Goal: Task Accomplishment & Management: Use online tool/utility

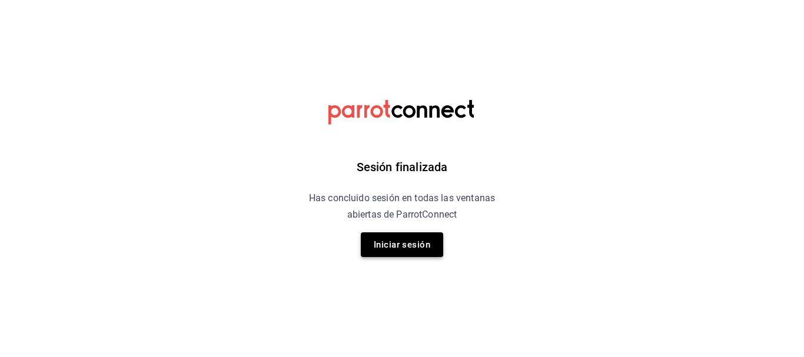
click at [422, 244] on button "Iniciar sesión" at bounding box center [402, 245] width 82 height 25
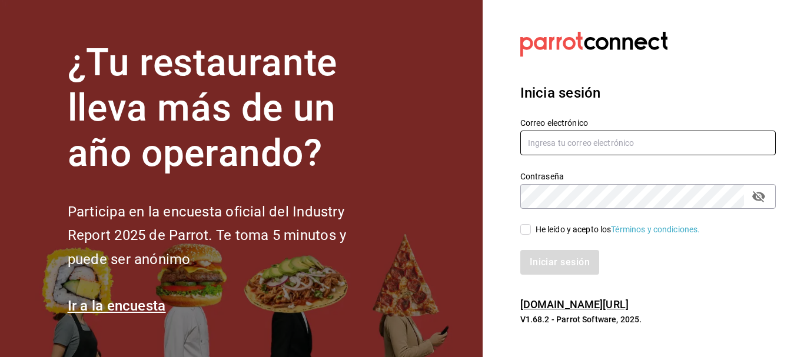
type input "lafonditamty@gmail.com"
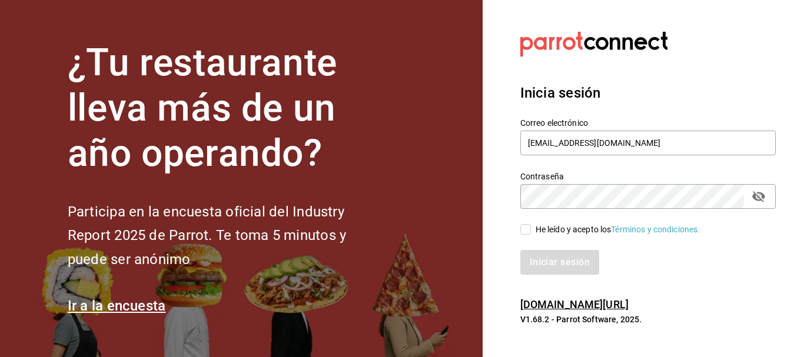
click at [529, 228] on input "He leído y acepto los Términos y condiciones." at bounding box center [525, 229] width 11 height 11
checkbox input "true"
click at [549, 260] on button "Iniciar sesión" at bounding box center [560, 262] width 80 height 25
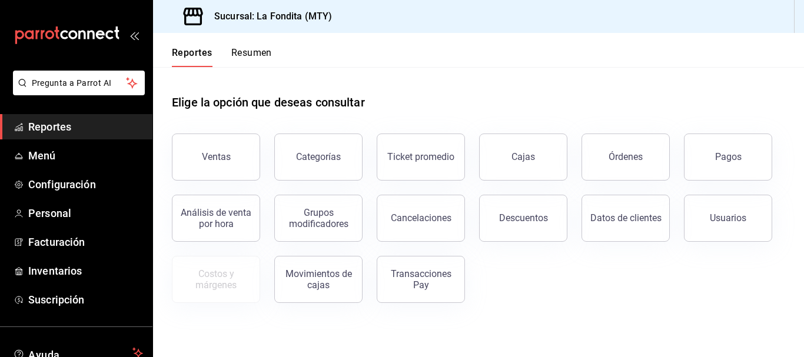
drag, startPoint x: 735, startPoint y: 223, endPoint x: 755, endPoint y: 224, distance: 20.1
click at [747, 223] on button "Usuarios" at bounding box center [728, 218] width 88 height 47
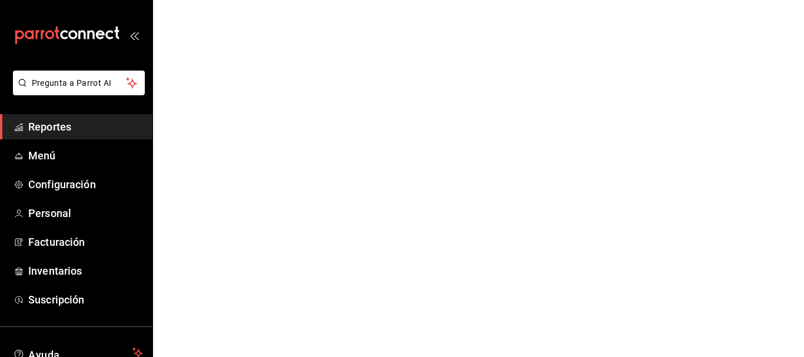
click at [755, 0] on html "Pregunta a Parrot AI Reportes Menú Configuración Personal Facturación Inventari…" at bounding box center [402, 0] width 804 height 0
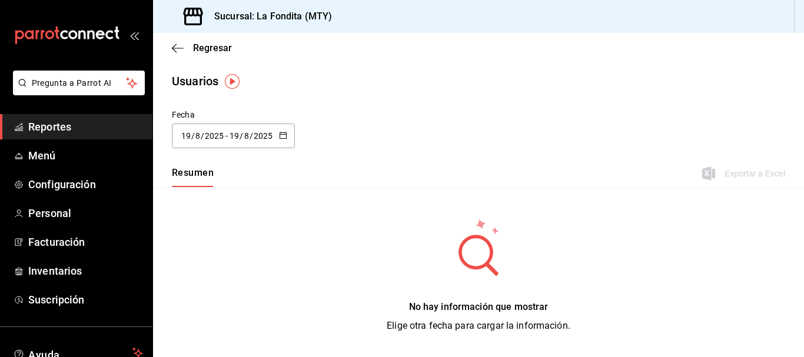
click at [284, 130] on div "[DATE] [DATE] - [DATE] [DATE]" at bounding box center [233, 136] width 123 height 25
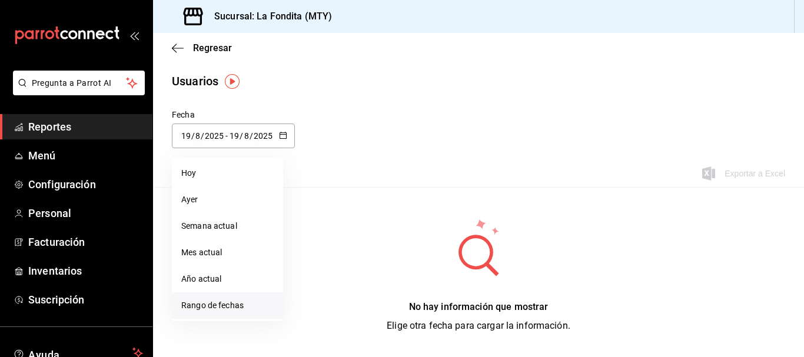
click at [221, 304] on li "Rango de fechas" at bounding box center [227, 306] width 111 height 26
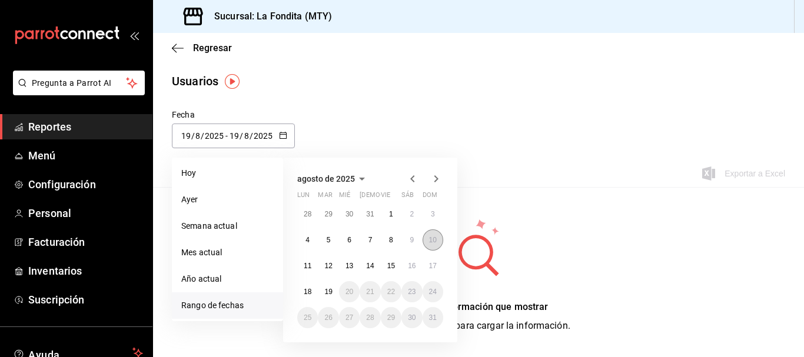
click at [434, 239] on abbr "10" at bounding box center [433, 240] width 8 height 8
click at [418, 245] on button "9" at bounding box center [412, 240] width 21 height 21
click at [418, 245] on div "No hay información que mostrar Elige otra fecha para cargar la información." at bounding box center [479, 275] width 184 height 115
type input "[DATE]"
type input "9"
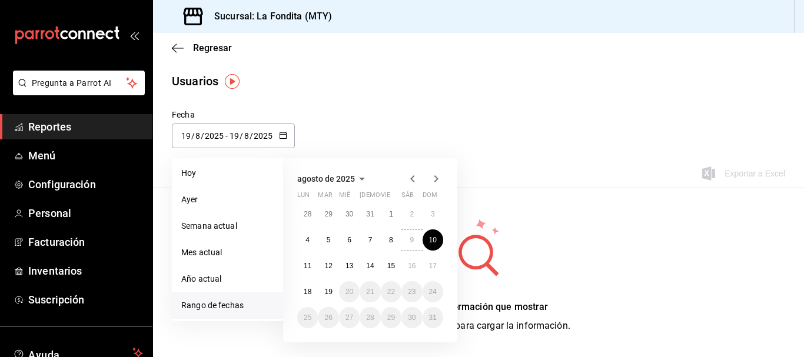
type input "[DATE]"
type input "10"
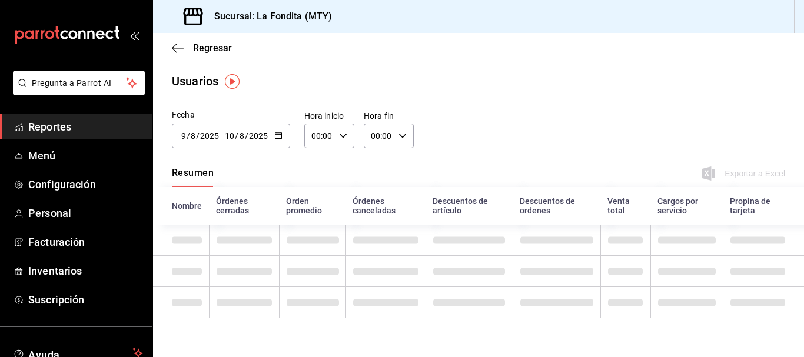
click at [281, 137] on icon "button" at bounding box center [278, 135] width 8 height 8
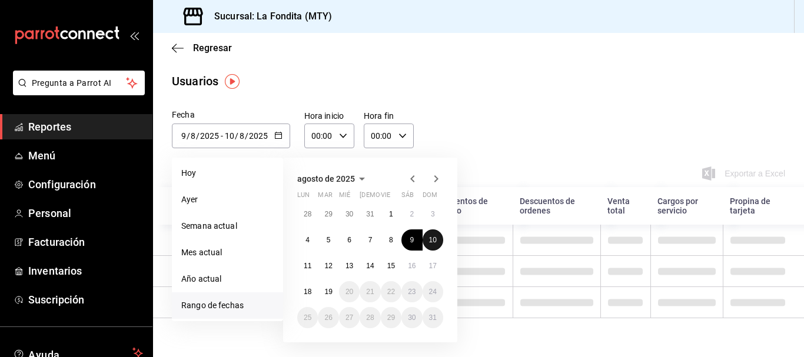
click at [429, 240] on button "10" at bounding box center [433, 240] width 21 height 21
click at [435, 241] on abbr "10" at bounding box center [433, 240] width 8 height 8
type input "[DATE]"
type input "10"
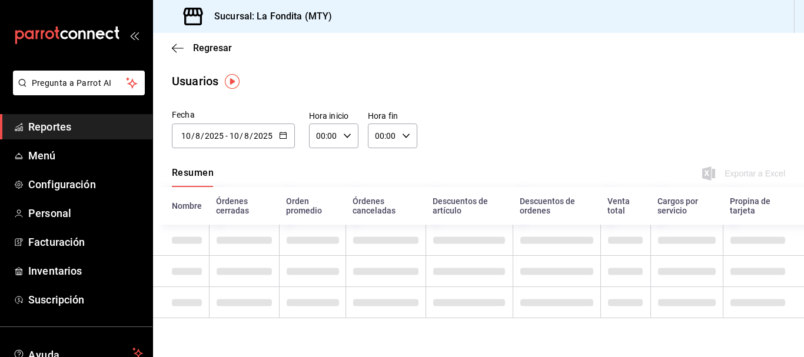
click at [288, 132] on div "[DATE] [DATE] - [DATE] [DATE]" at bounding box center [233, 136] width 123 height 25
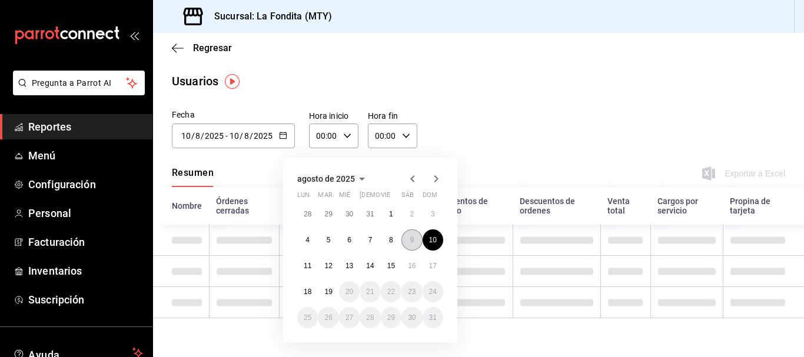
click at [411, 244] on abbr "9" at bounding box center [412, 240] width 4 height 8
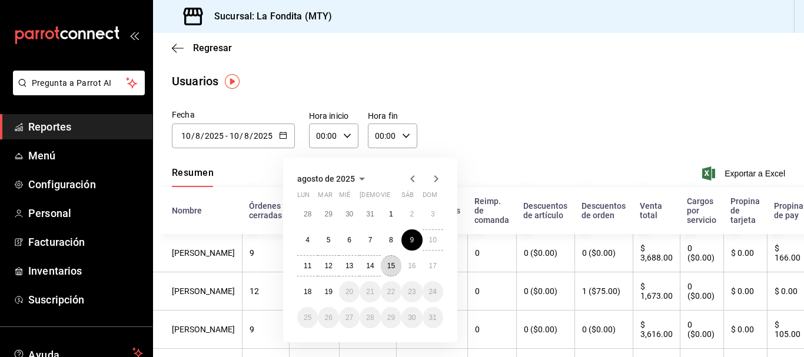
click at [392, 263] on abbr "15" at bounding box center [391, 266] width 8 height 8
type input "[DATE]"
type input "9"
type input "[DATE]"
type input "15"
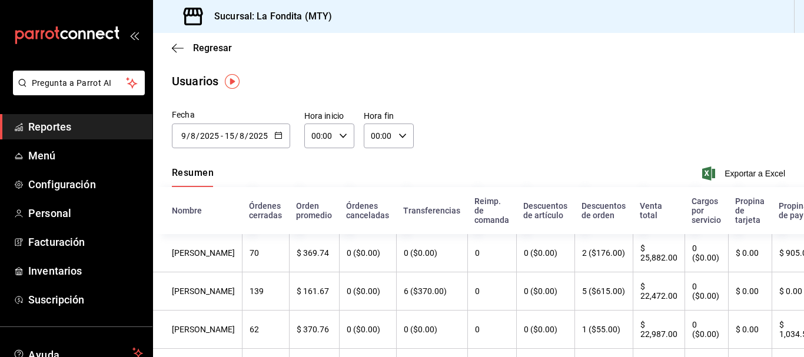
click at [415, 284] on th "6 ($370.00)" at bounding box center [431, 292] width 71 height 38
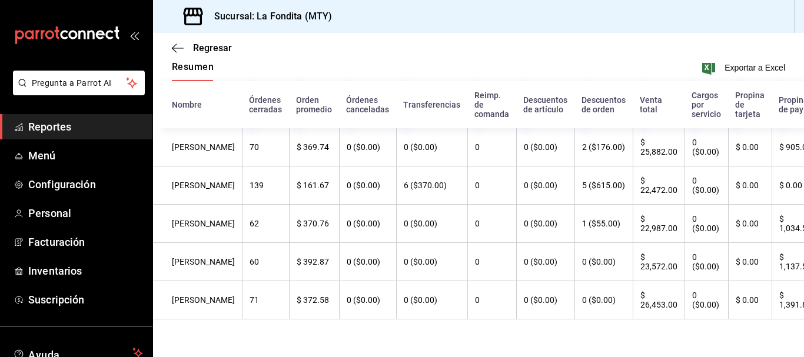
scroll to position [114, 0]
click at [198, 50] on span "Regresar" at bounding box center [212, 47] width 39 height 11
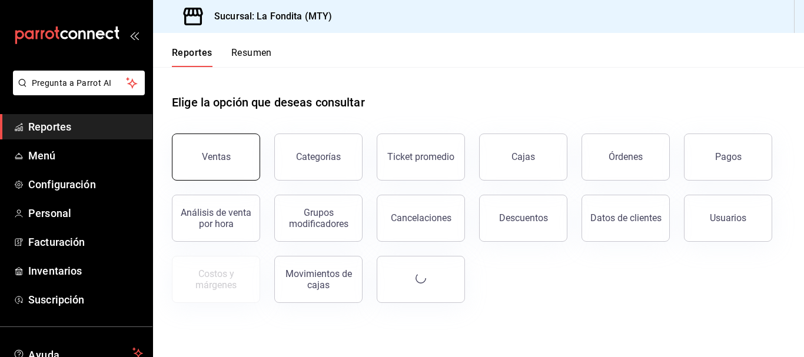
click at [209, 161] on div "Ventas" at bounding box center [216, 156] width 29 height 11
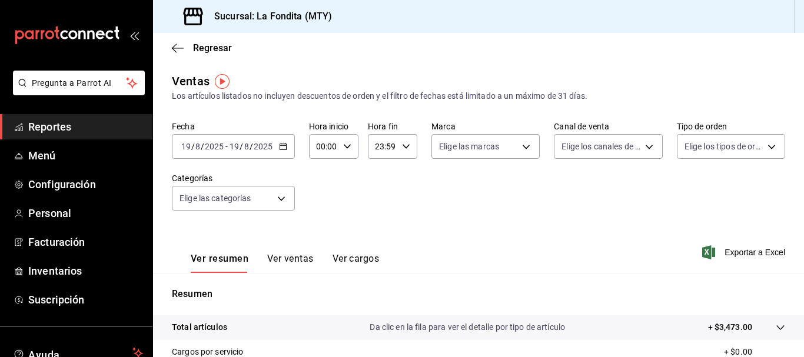
click at [284, 148] on icon "button" at bounding box center [283, 146] width 8 height 8
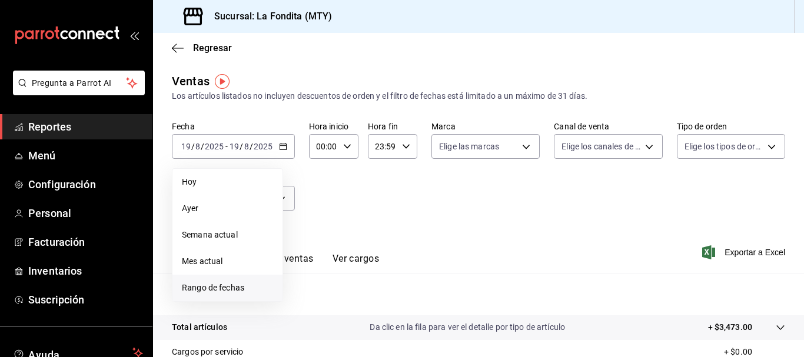
click at [209, 291] on span "Rango de fechas" at bounding box center [227, 288] width 91 height 12
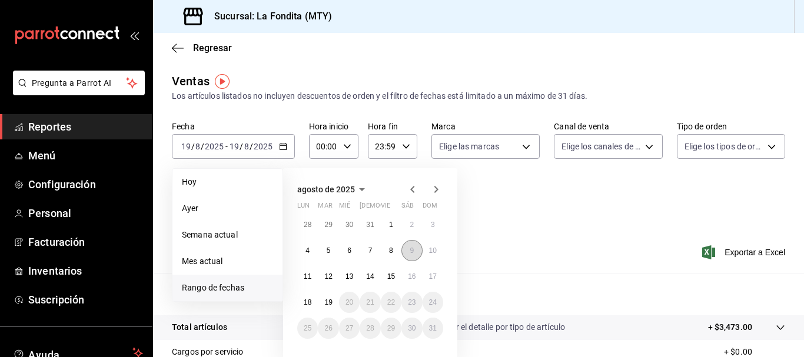
click at [416, 253] on button "9" at bounding box center [412, 250] width 21 height 21
click at [392, 278] on abbr "15" at bounding box center [391, 277] width 8 height 8
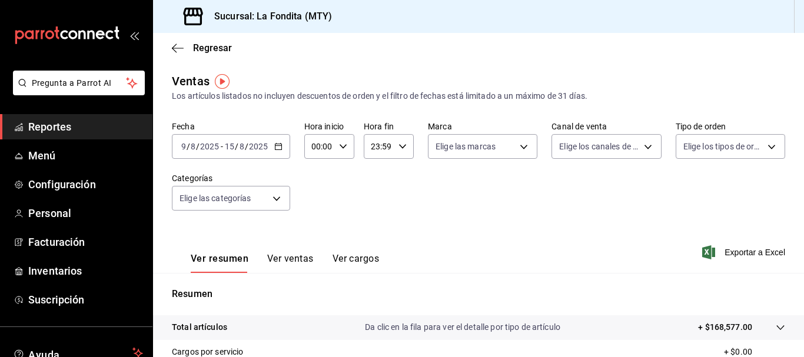
click at [281, 145] on icon "button" at bounding box center [278, 146] width 8 height 8
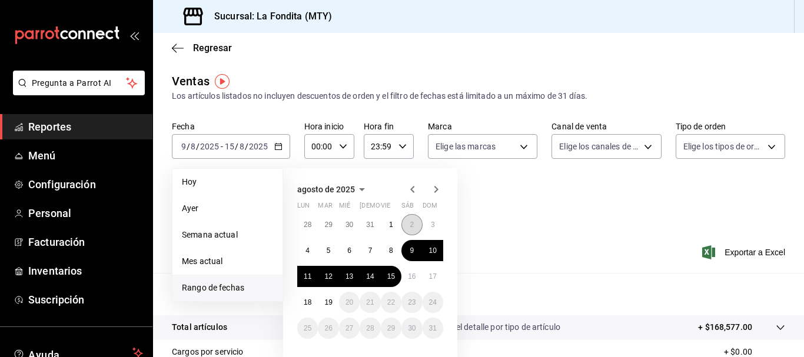
click at [418, 227] on button "2" at bounding box center [412, 224] width 21 height 21
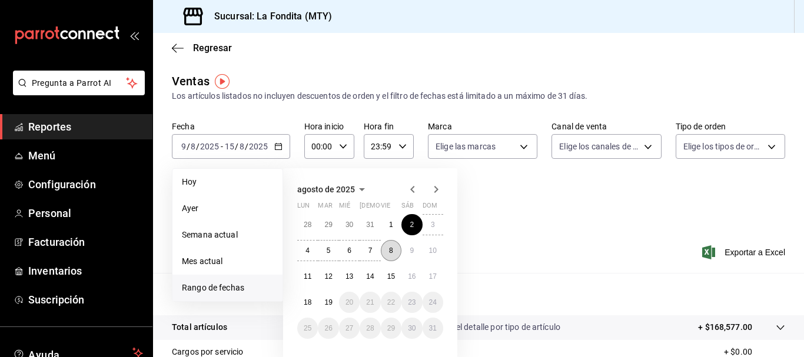
click at [392, 248] on abbr "8" at bounding box center [391, 251] width 4 height 8
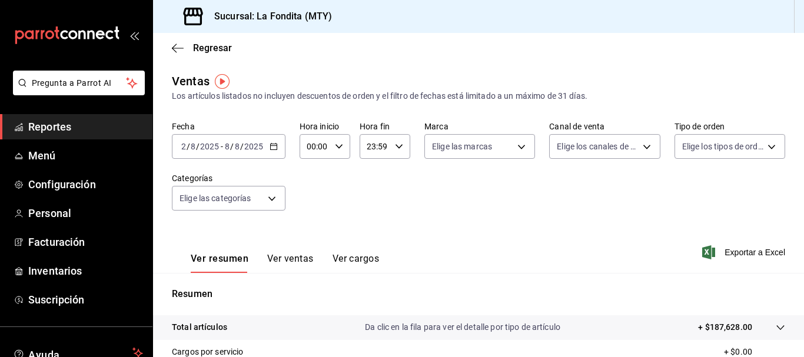
click at [274, 148] on icon "button" at bounding box center [274, 146] width 8 height 8
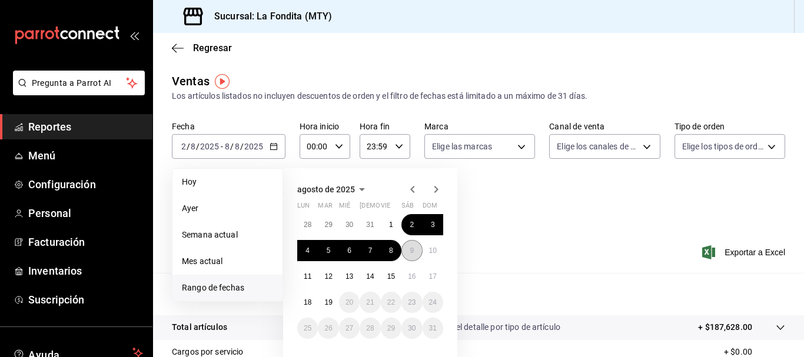
click at [412, 251] on abbr "9" at bounding box center [412, 251] width 4 height 8
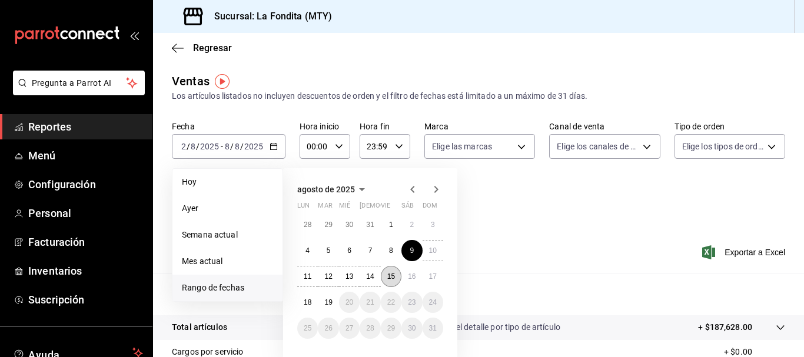
click at [392, 276] on abbr "15" at bounding box center [391, 277] width 8 height 8
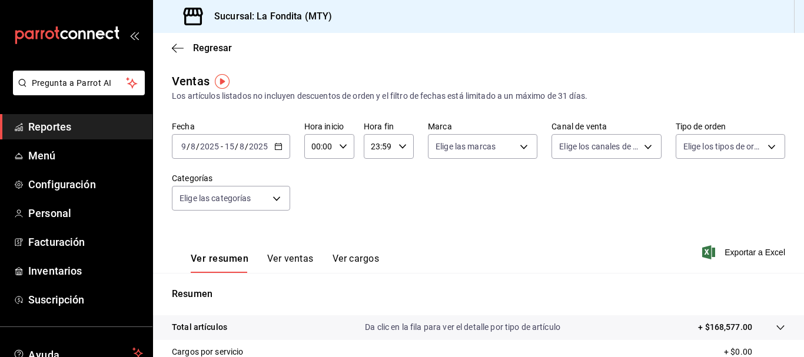
scroll to position [59, 0]
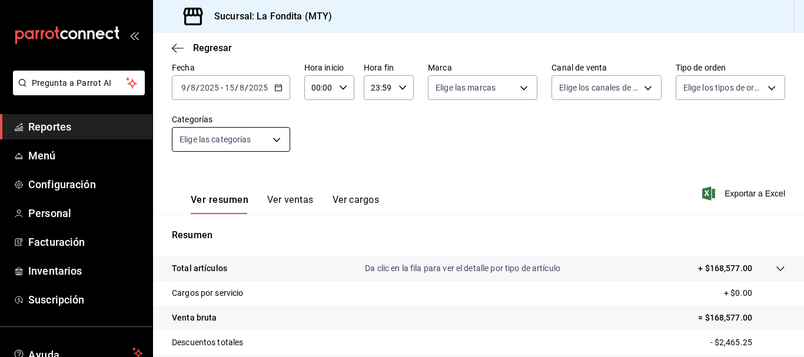
click at [277, 138] on body "Pregunta a Parrot AI Reportes Menú Configuración Personal Facturación Inventari…" at bounding box center [402, 178] width 804 height 357
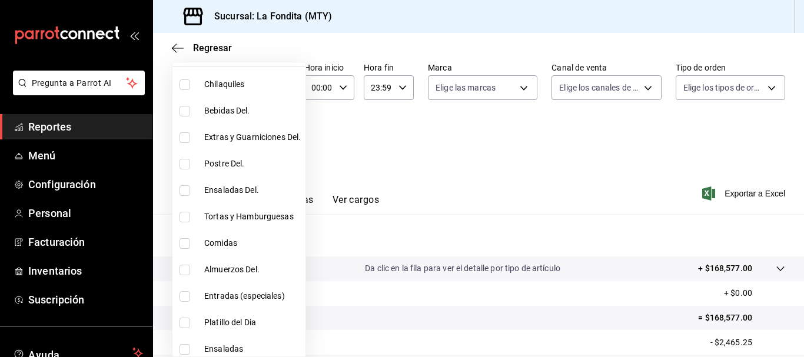
click at [184, 241] on input "checkbox" at bounding box center [185, 243] width 11 height 11
checkbox input "true"
type input "c6fabbe8-f48b-4039-9c17-a32de5a4a95d"
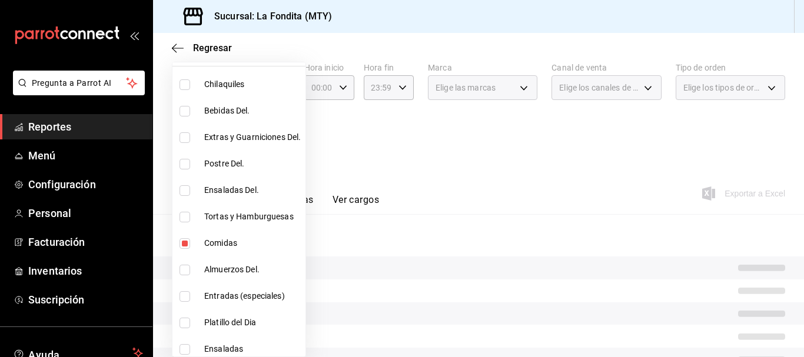
click at [486, 157] on div at bounding box center [402, 178] width 804 height 357
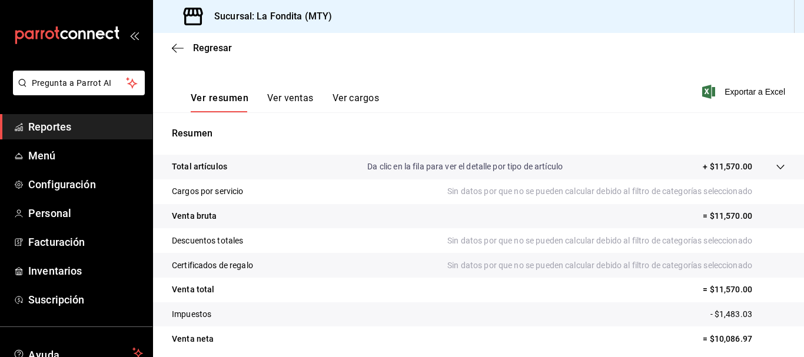
scroll to position [177, 0]
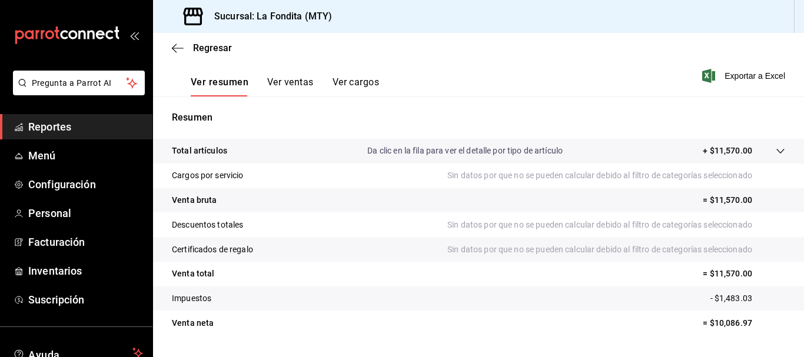
click at [309, 84] on button "Ver ventas" at bounding box center [290, 87] width 47 height 20
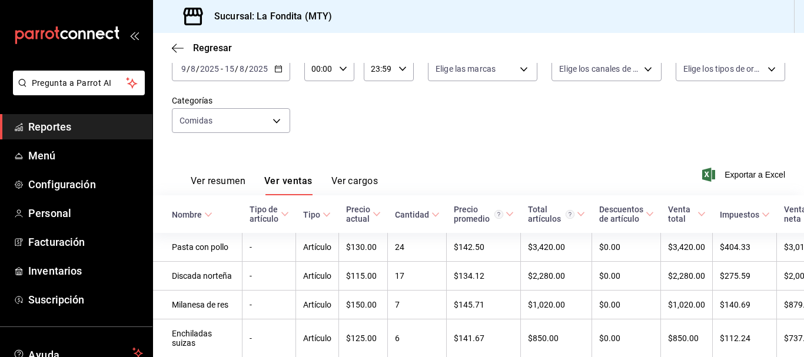
scroll to position [177, 0]
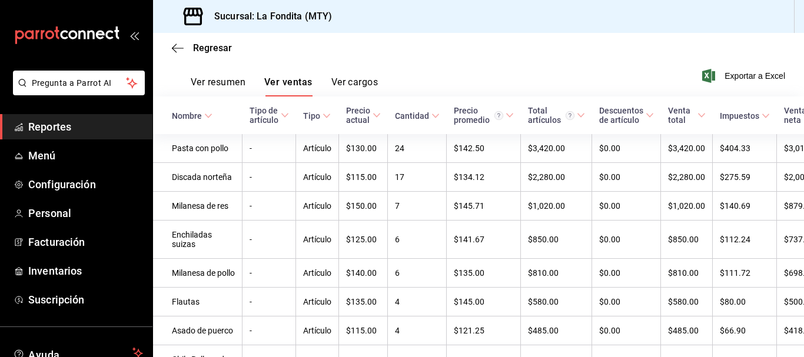
click at [233, 81] on button "Ver resumen" at bounding box center [218, 87] width 55 height 20
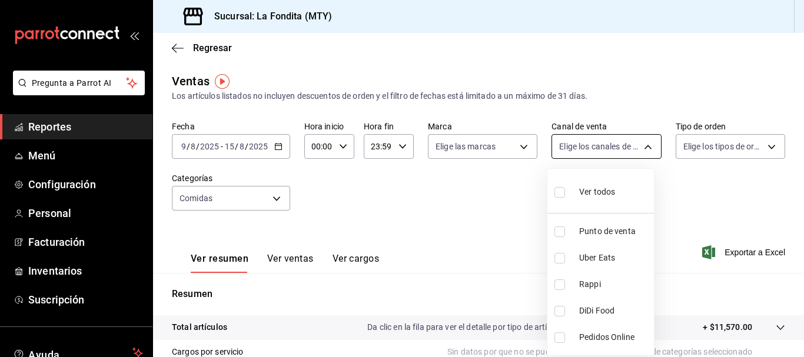
click at [639, 147] on body "Pregunta a Parrot AI Reportes Menú Configuración Personal Facturación Inventari…" at bounding box center [402, 178] width 804 height 357
click at [561, 196] on input "checkbox" at bounding box center [560, 192] width 11 height 11
checkbox input "true"
type input "PARROT,UBER_EATS,RAPPI,DIDI_FOOD,ONLINE"
checkbox input "true"
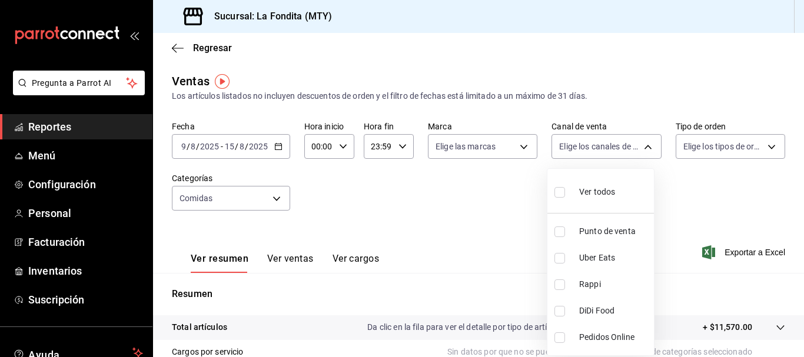
checkbox input "true"
click at [763, 145] on div at bounding box center [402, 178] width 804 height 357
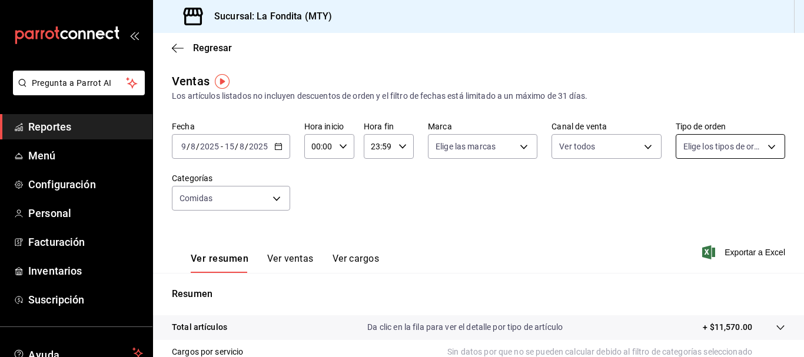
click at [765, 144] on body "Pregunta a Parrot AI Reportes Menú Configuración Personal Facturación Inventari…" at bounding box center [402, 178] width 804 height 357
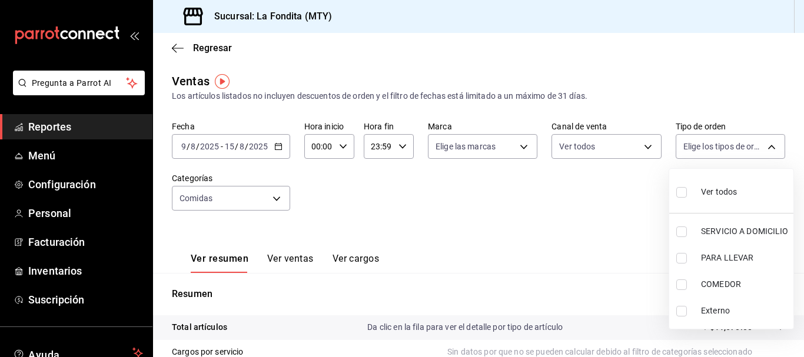
click at [682, 195] on input "checkbox" at bounding box center [681, 192] width 11 height 11
checkbox input "true"
type input "89f3b9e1-b75d-48d5-9178-e8186b311f17,9c302217-f82c-4bd8-913e-4d50607f65e6,a605d…"
checkbox input "true"
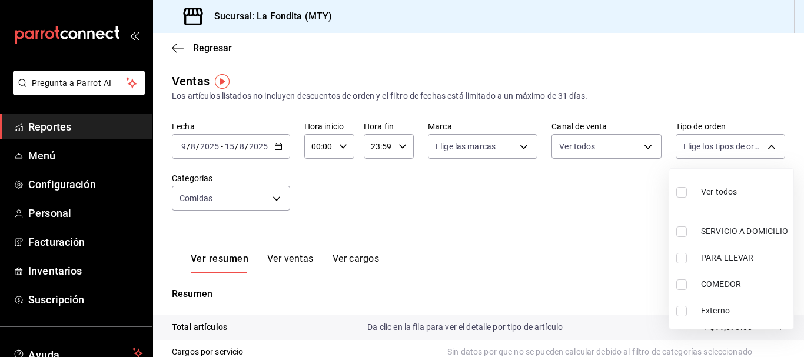
checkbox input "true"
click at [519, 150] on div at bounding box center [402, 178] width 804 height 357
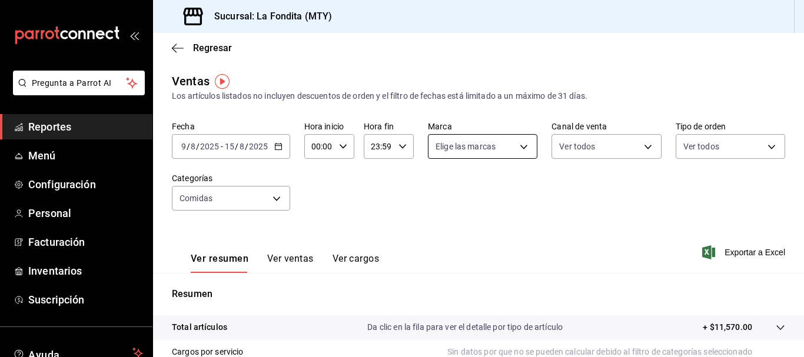
click at [522, 151] on body "Pregunta a Parrot AI Reportes Menú Configuración Personal Facturación Inventari…" at bounding box center [402, 178] width 804 height 357
click at [438, 193] on input "checkbox" at bounding box center [438, 192] width 11 height 11
checkbox input "true"
type input "b00ac0d1-88b1-4e6e-991e-543bd3e1f369"
checkbox input "true"
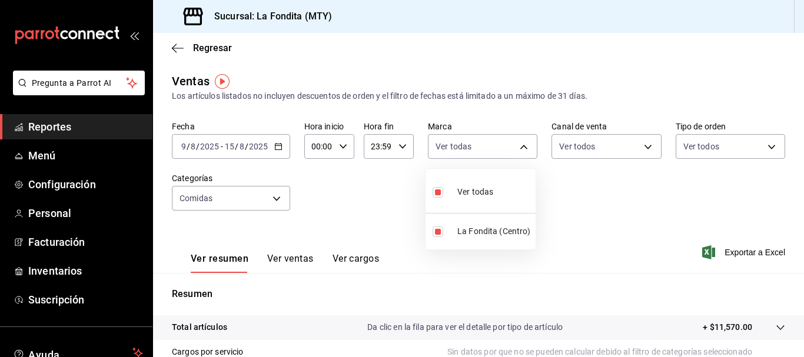
click at [607, 200] on div at bounding box center [402, 178] width 804 height 357
click at [276, 145] on icon "button" at bounding box center [278, 146] width 8 height 8
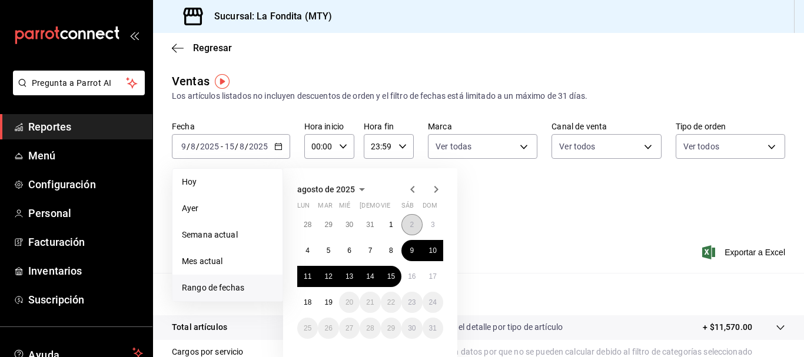
click at [416, 230] on button "2" at bounding box center [412, 224] width 21 height 21
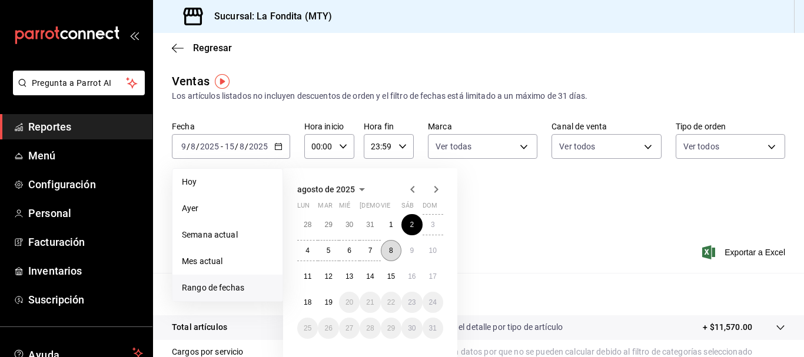
click at [387, 251] on button "8" at bounding box center [391, 250] width 21 height 21
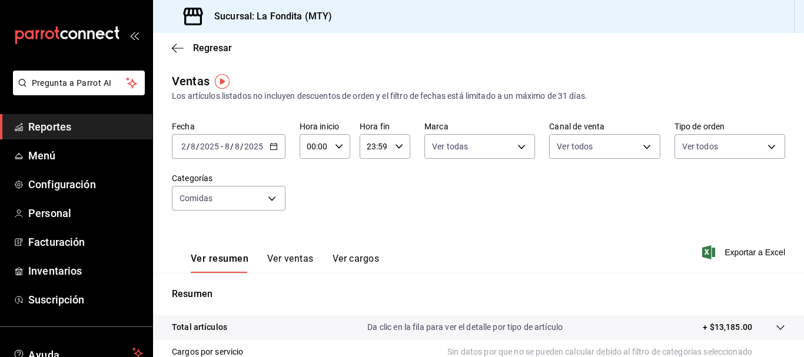
click at [273, 144] on \(Stroke\) "button" at bounding box center [273, 147] width 7 height 6
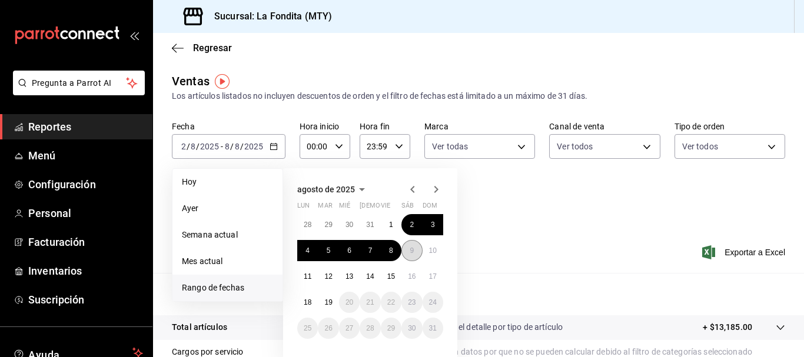
click at [414, 256] on button "9" at bounding box center [412, 250] width 21 height 21
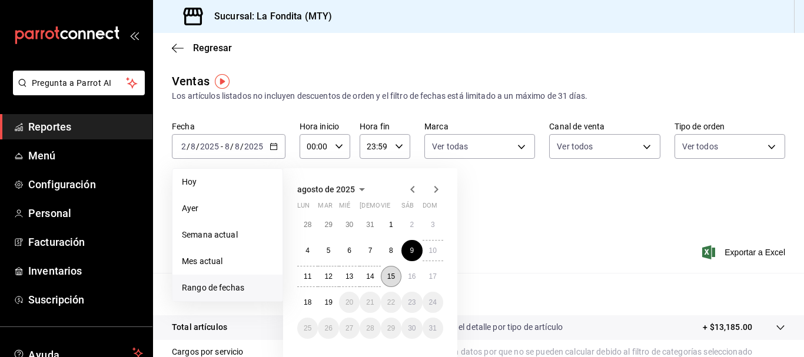
click at [389, 274] on abbr "15" at bounding box center [391, 277] width 8 height 8
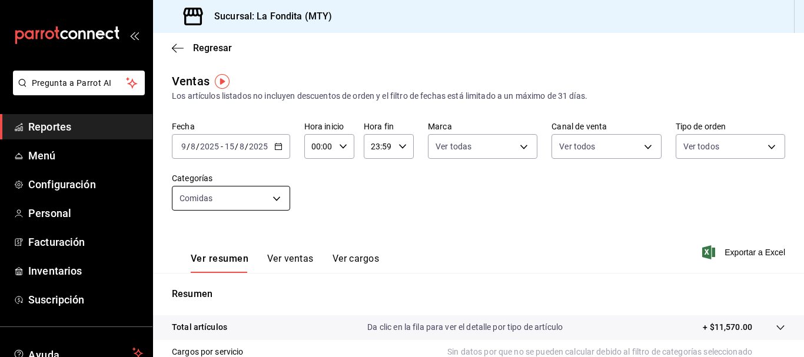
click at [276, 199] on body "Pregunta a Parrot AI Reportes Menú Configuración Personal Facturación Inventari…" at bounding box center [402, 178] width 804 height 357
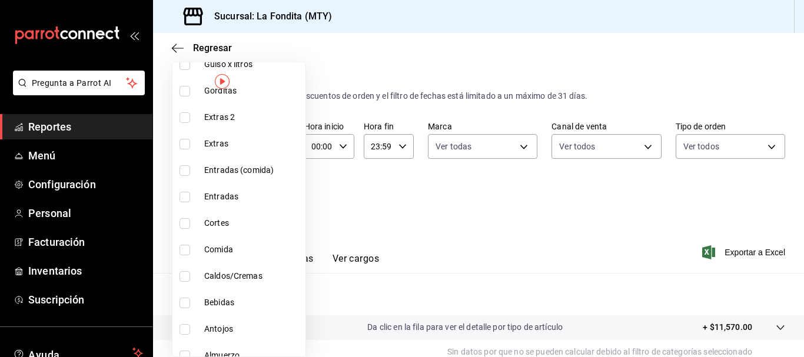
scroll to position [648, 0]
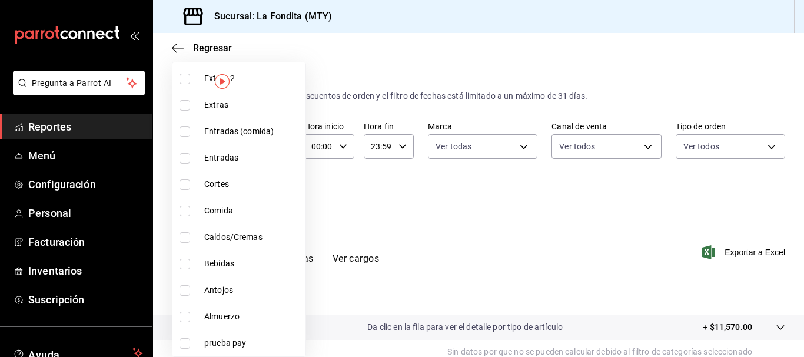
click at [187, 216] on input "checkbox" at bounding box center [185, 211] width 11 height 11
checkbox input "true"
type input "c6fabbe8-f48b-4039-9c17-a32de5a4a95d,218ea448-8fa1-4d58-b94c-2f8067518bb6"
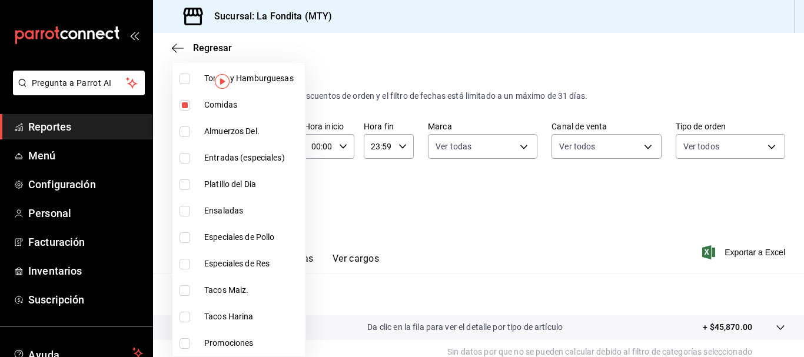
scroll to position [177, 0]
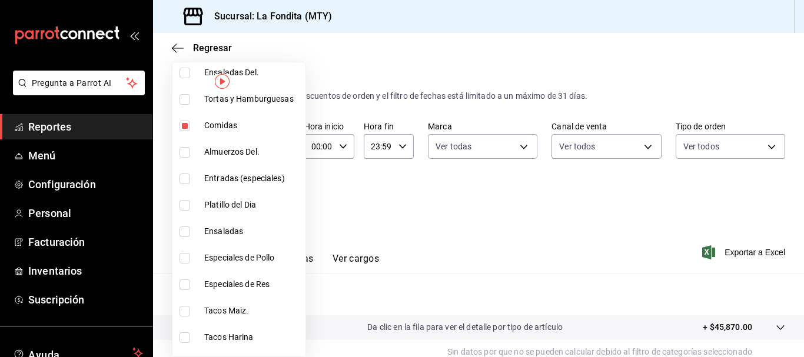
click at [187, 124] on input "checkbox" at bounding box center [185, 126] width 11 height 11
checkbox input "false"
type input "218ea448-8fa1-4d58-b94c-2f8067518bb6"
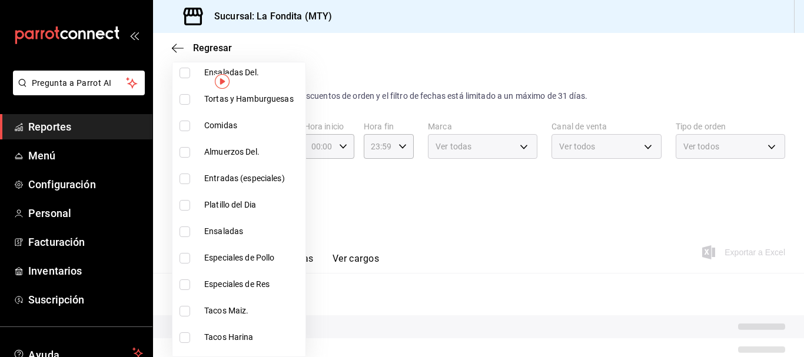
click at [433, 200] on div at bounding box center [402, 178] width 804 height 357
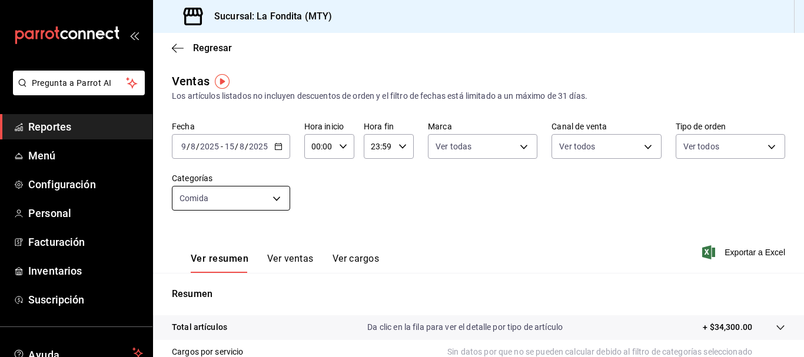
click at [278, 197] on body "Pregunta a Parrot AI Reportes Menú Configuración Personal Facturación Inventari…" at bounding box center [402, 178] width 804 height 357
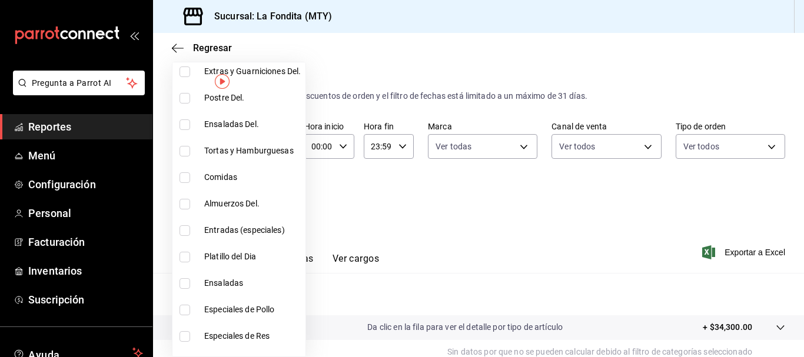
scroll to position [118, 0]
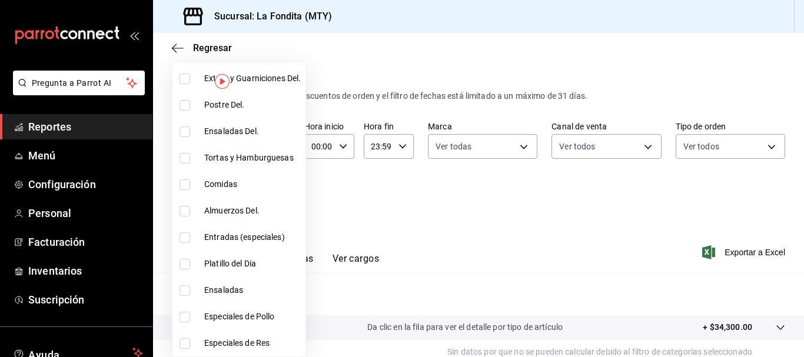
click at [188, 187] on input "checkbox" at bounding box center [185, 185] width 11 height 11
checkbox input "true"
type input "218ea448-8fa1-4d58-b94c-2f8067518bb6,c6fabbe8-f48b-4039-9c17-a32de5a4a95d"
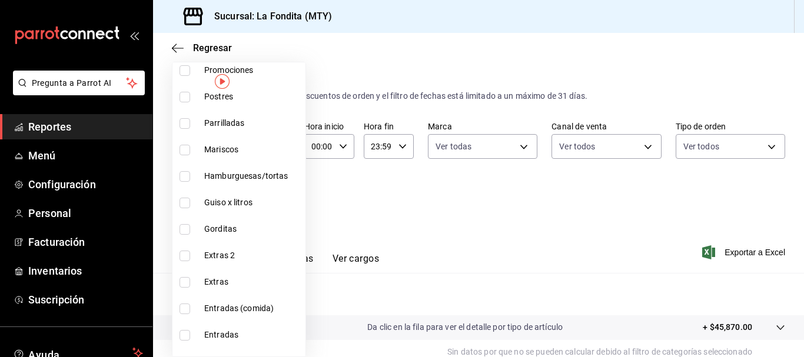
scroll to position [471, 0]
click at [478, 226] on div at bounding box center [402, 178] width 804 height 357
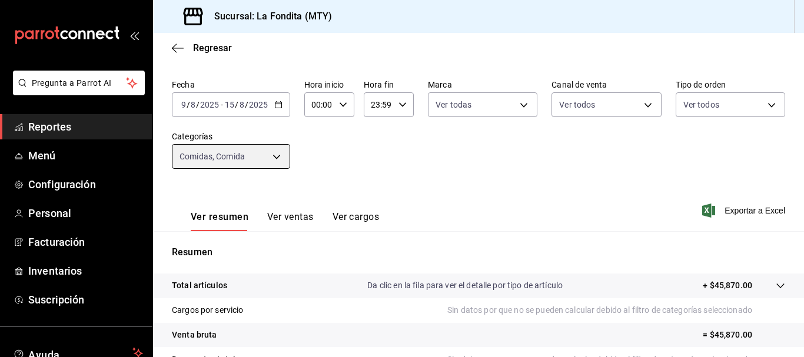
scroll to position [0, 0]
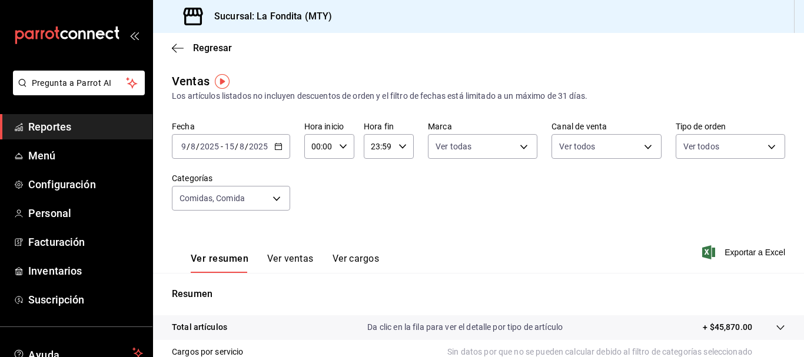
click at [283, 144] on div "[DATE] [DATE] - [DATE] [DATE]" at bounding box center [231, 146] width 118 height 25
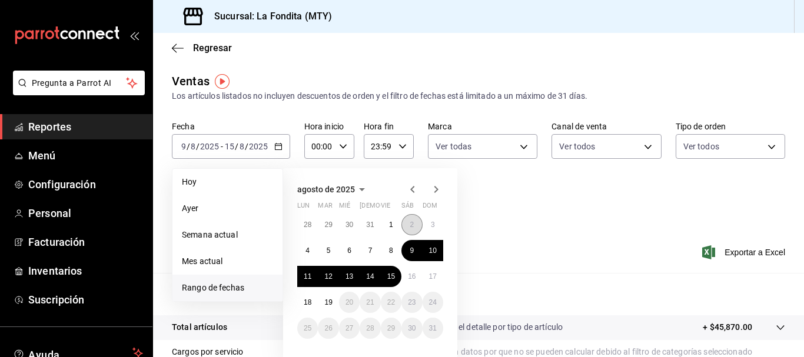
click at [411, 225] on abbr "2" at bounding box center [412, 225] width 4 height 8
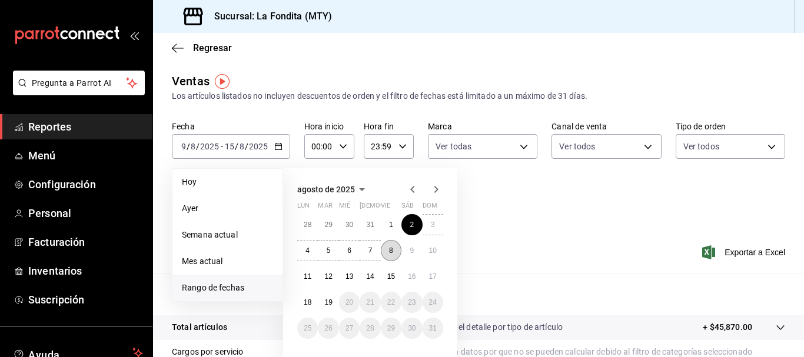
click at [394, 250] on button "8" at bounding box center [391, 250] width 21 height 21
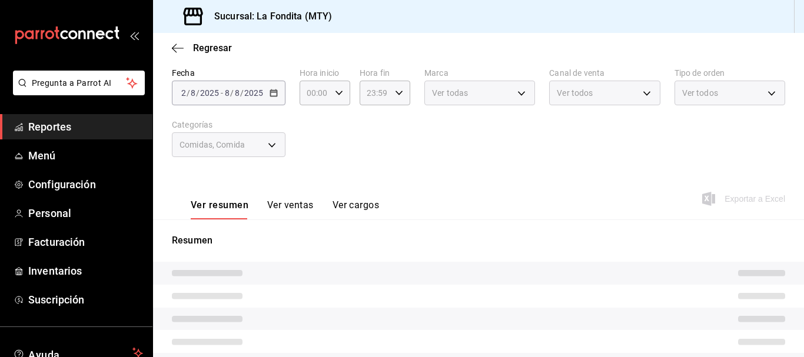
scroll to position [59, 0]
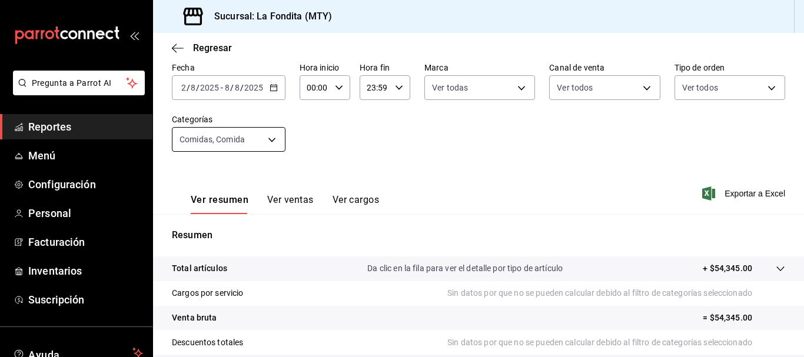
click at [270, 139] on body "Pregunta a Parrot AI Reportes Menú Configuración Personal Facturación Inventari…" at bounding box center [402, 178] width 804 height 357
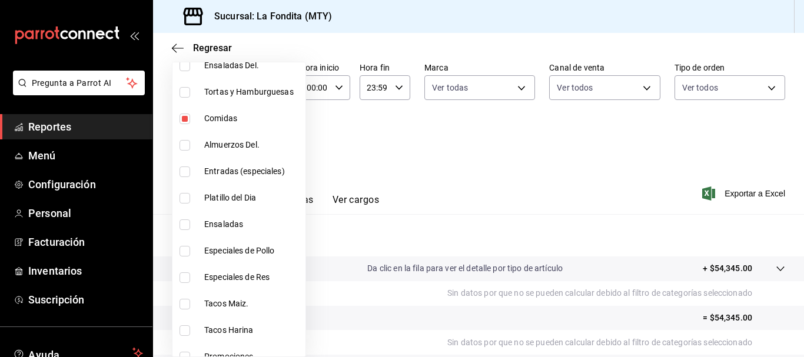
scroll to position [177, 0]
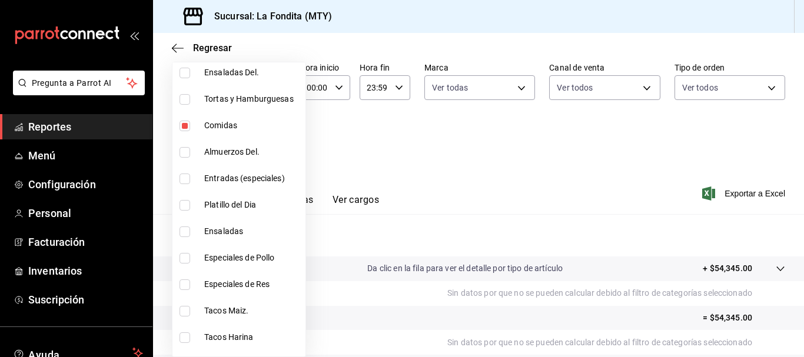
click at [189, 125] on input "checkbox" at bounding box center [185, 126] width 11 height 11
checkbox input "false"
type input "218ea448-8fa1-4d58-b94c-2f8067518bb6"
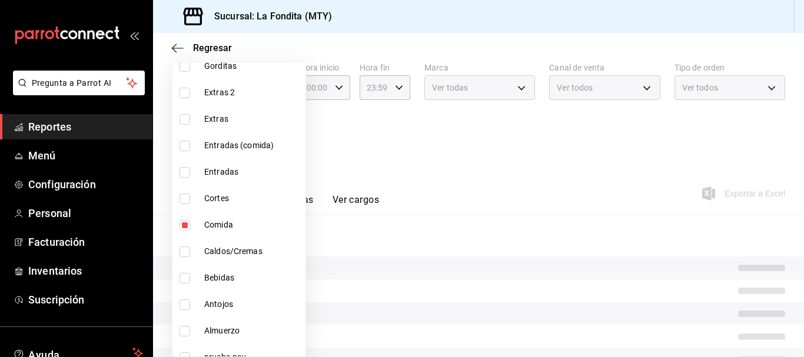
scroll to position [648, 0]
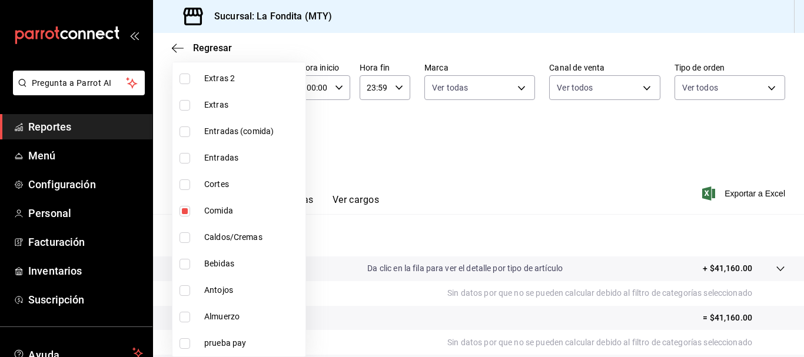
click at [347, 132] on div at bounding box center [402, 178] width 804 height 357
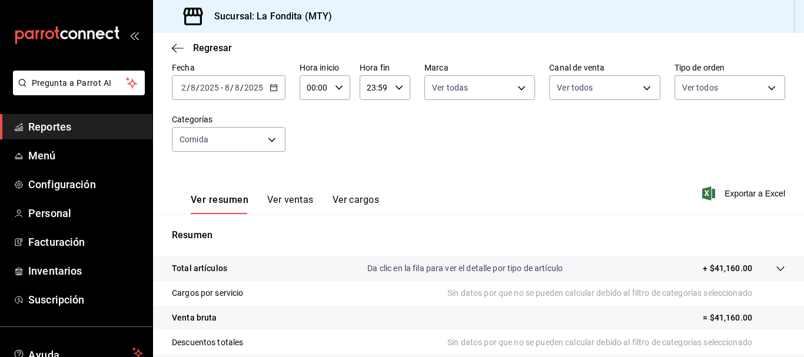
click at [273, 86] on icon "button" at bounding box center [274, 88] width 8 height 8
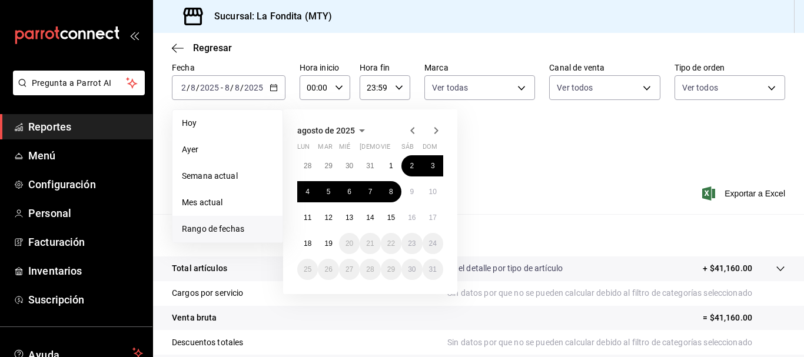
click at [541, 157] on div "Fecha [DATE] [DATE] - [DATE] [DATE] [DATE] [DATE] Semana actual Mes actual [GEO…" at bounding box center [478, 114] width 613 height 104
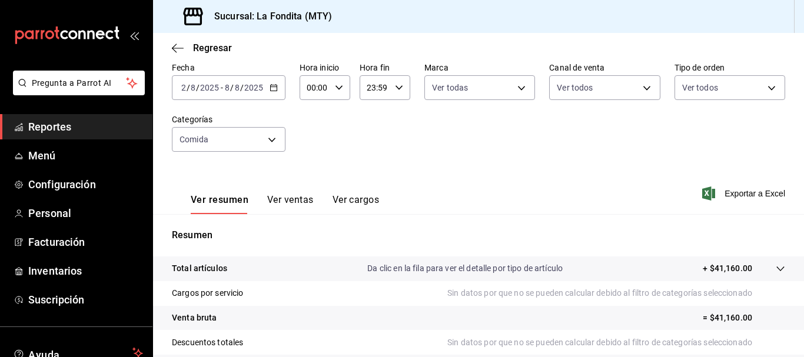
click at [274, 87] on \(Stroke\) "button" at bounding box center [273, 87] width 6 height 1
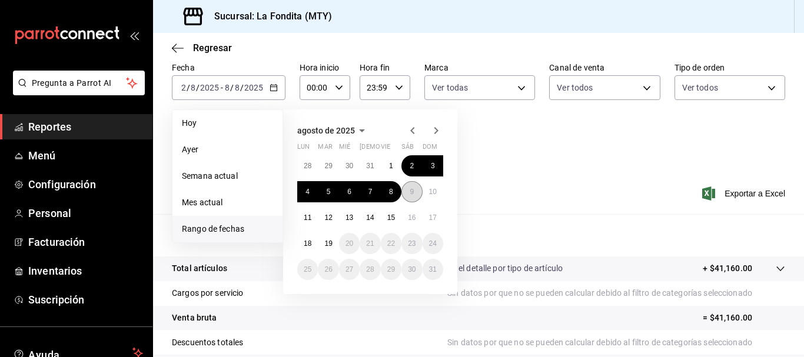
click at [421, 193] on button "9" at bounding box center [412, 191] width 21 height 21
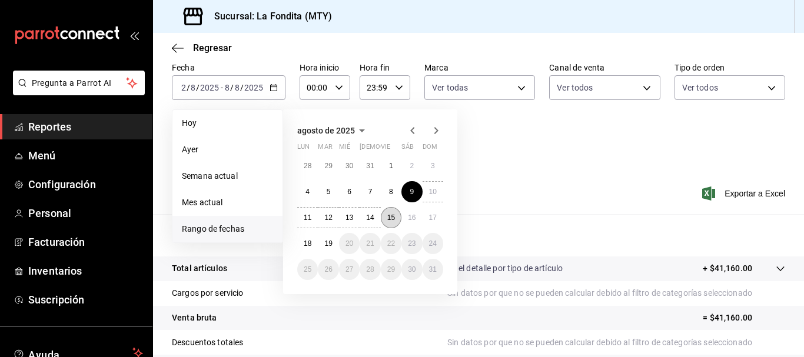
click at [387, 213] on button "15" at bounding box center [391, 217] width 21 height 21
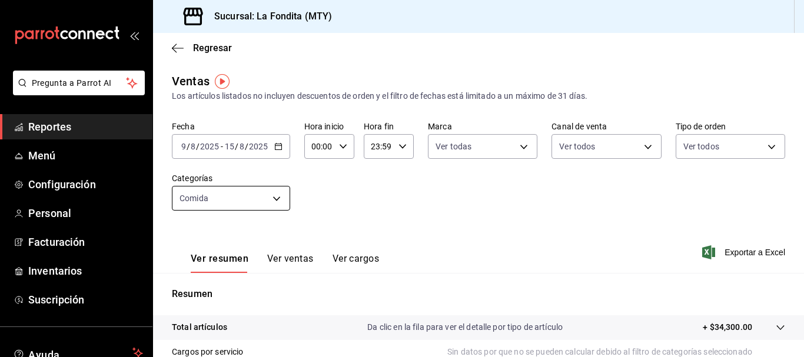
click at [278, 195] on body "Pregunta a Parrot AI Reportes Menú Configuración Personal Facturación Inventari…" at bounding box center [402, 178] width 804 height 357
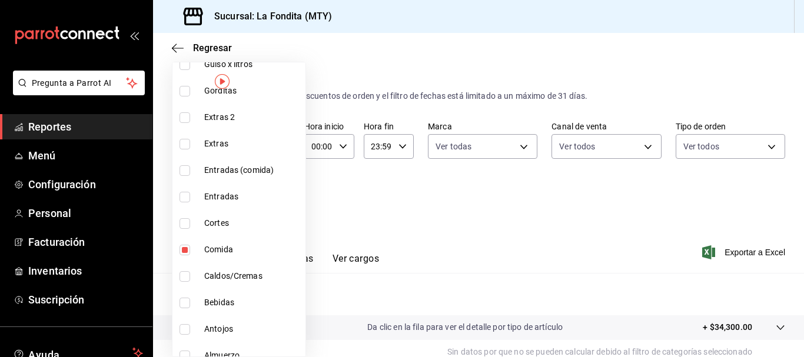
scroll to position [648, 0]
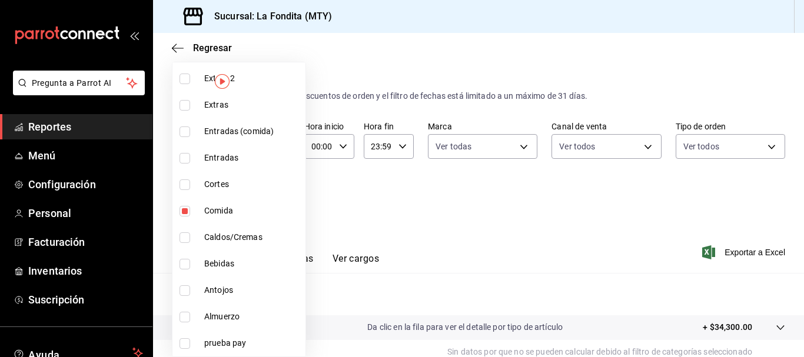
click at [183, 314] on input "checkbox" at bounding box center [185, 317] width 11 height 11
checkbox input "true"
type input "218ea448-8fa1-4d58-b94c-2f8067518bb6,98cc0896-c6d5-41fb-bb6f-ea62f1377fb3"
click at [185, 212] on input "checkbox" at bounding box center [185, 211] width 11 height 11
checkbox input "false"
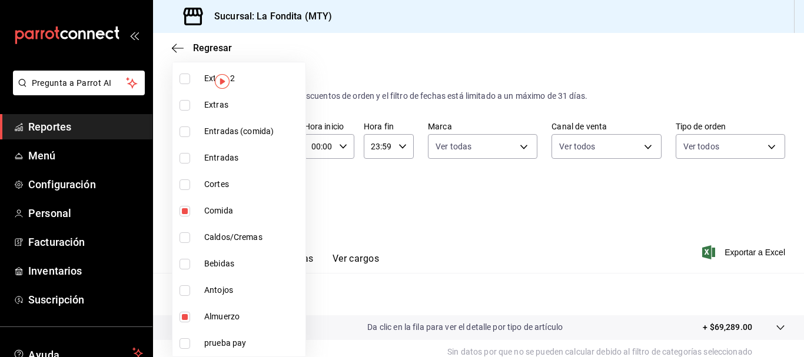
type input "98cc0896-c6d5-41fb-bb6f-ea62f1377fb3"
click at [458, 192] on div at bounding box center [402, 178] width 804 height 357
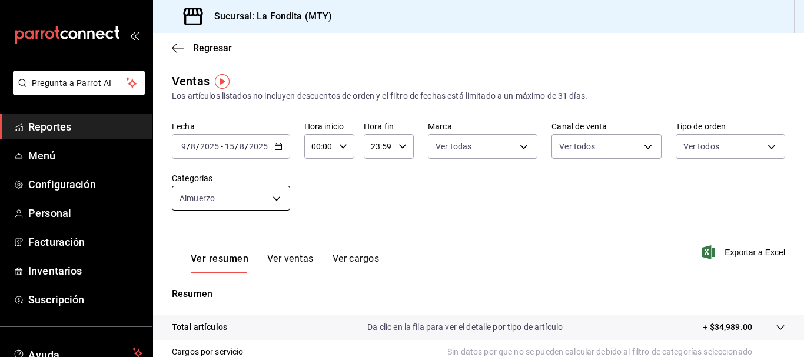
click at [277, 199] on body "Pregunta a Parrot AI Reportes Menú Configuración Personal Facturación Inventari…" at bounding box center [402, 178] width 804 height 357
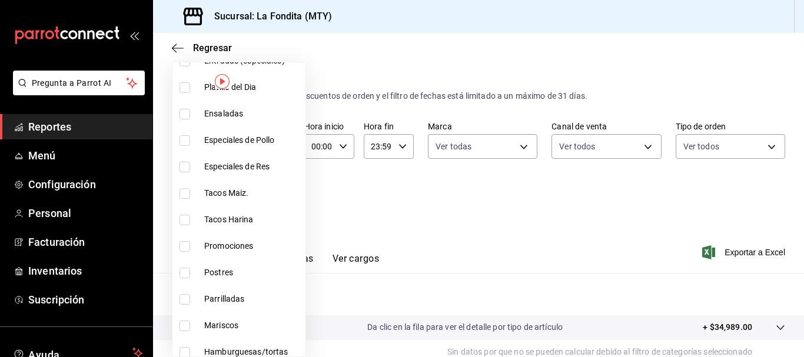
scroll to position [353, 0]
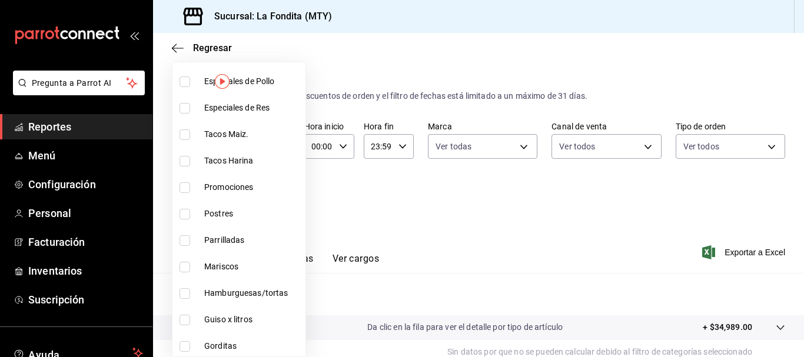
click at [185, 213] on input "checkbox" at bounding box center [185, 214] width 11 height 11
checkbox input "true"
type input "98cc0896-c6d5-41fb-bb6f-ea62f1377fb3,fe64b954-1fed-4c56-b402-8148441b49cc"
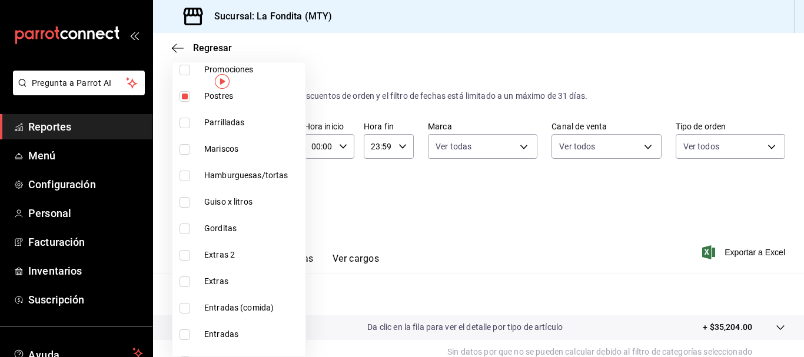
scroll to position [648, 0]
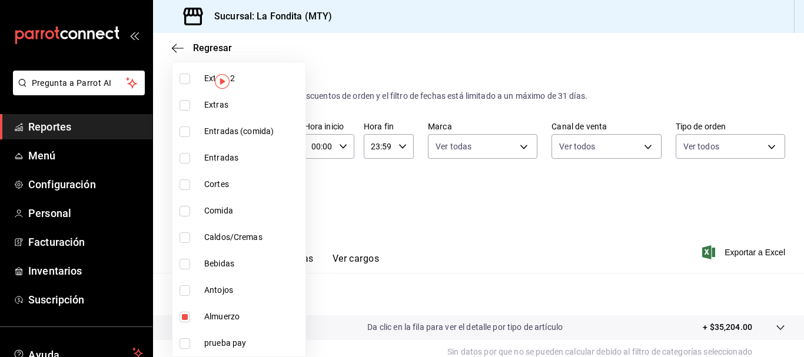
click at [185, 312] on input "checkbox" at bounding box center [185, 317] width 11 height 11
checkbox input "true"
type input "fe64b954-1fed-4c56-b402-8148441b49cc,98cc0896-c6d5-41fb-bb6f-ea62f1377fb3"
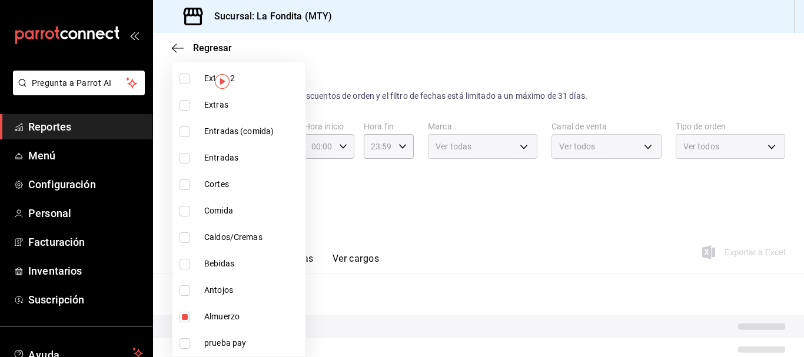
click at [187, 312] on input "checkbox" at bounding box center [185, 317] width 11 height 11
checkbox input "false"
type input "fe64b954-1fed-4c56-b402-8148441b49cc"
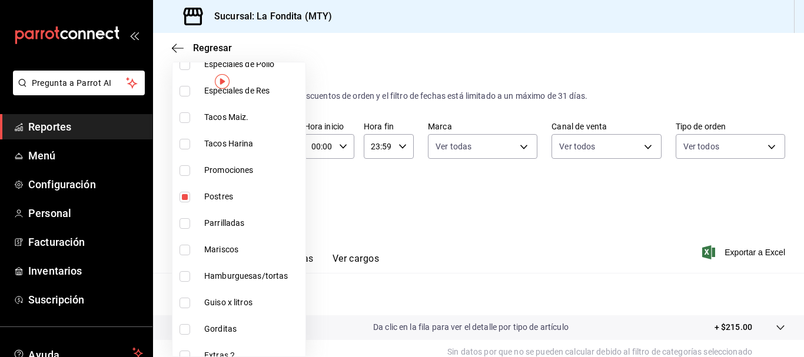
scroll to position [353, 0]
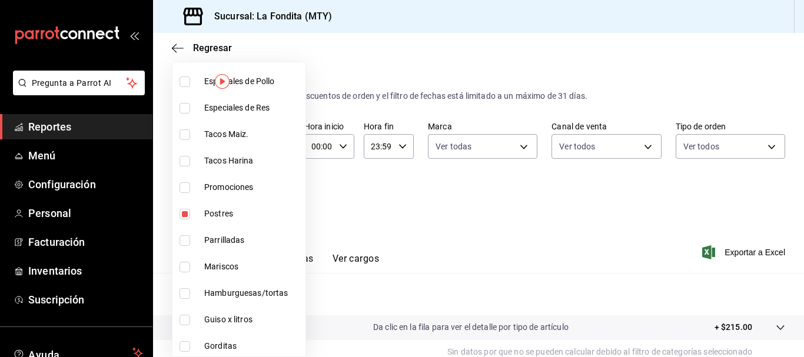
click at [573, 258] on div at bounding box center [402, 178] width 804 height 357
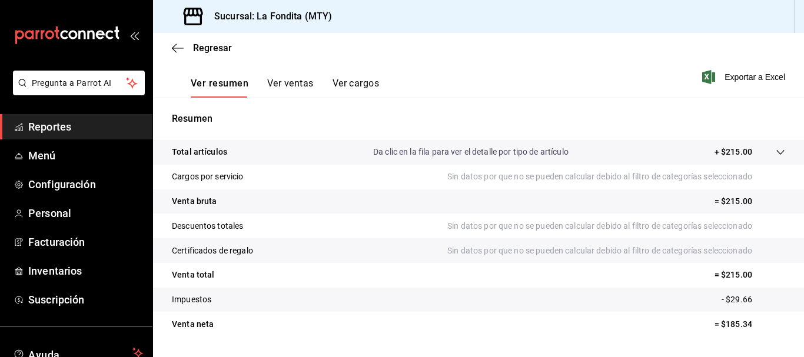
scroll to position [177, 0]
click at [270, 81] on button "Ver ventas" at bounding box center [290, 87] width 47 height 20
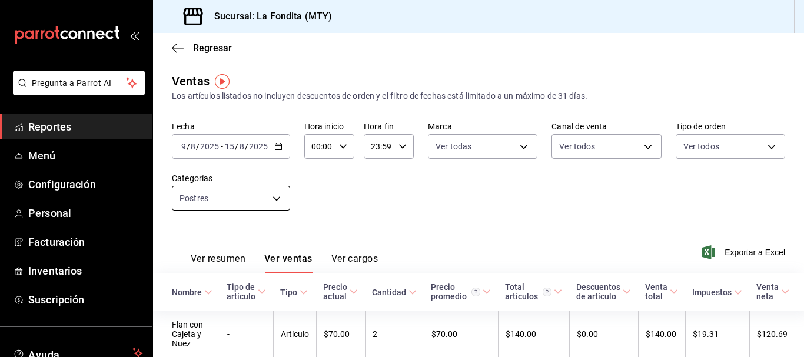
click at [273, 199] on body "Pregunta a Parrot AI Reportes Menú Configuración Personal Facturación Inventari…" at bounding box center [402, 178] width 804 height 357
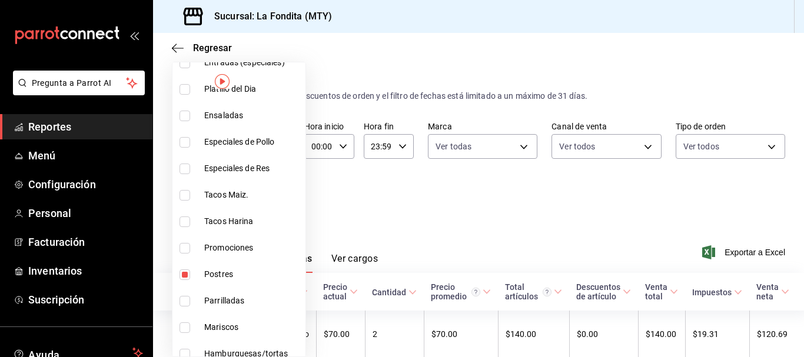
scroll to position [294, 0]
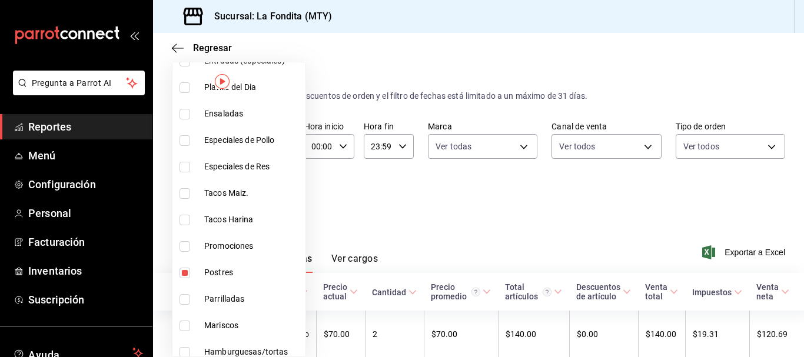
click at [184, 274] on input "checkbox" at bounding box center [185, 273] width 11 height 11
checkbox input "false"
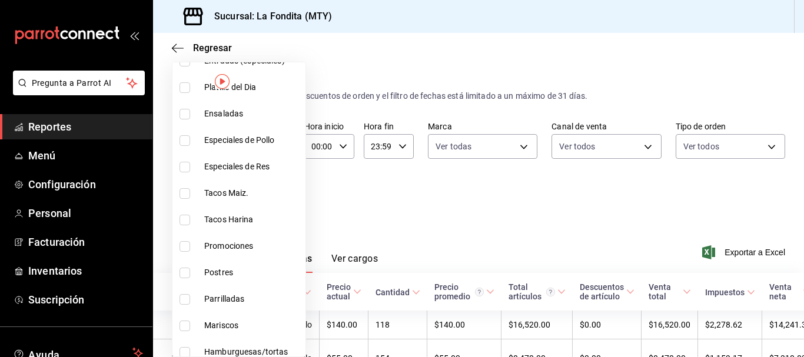
click at [417, 213] on div at bounding box center [402, 178] width 804 height 357
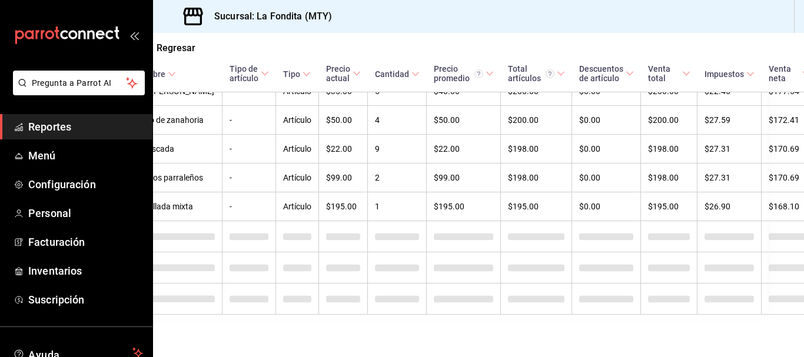
scroll to position [4541, 37]
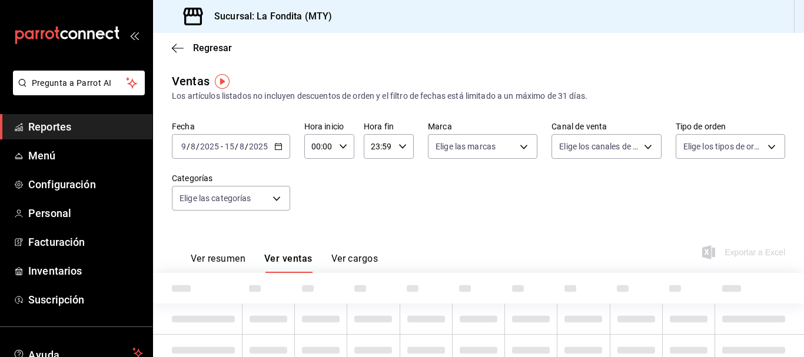
type input "b00ac0d1-88b1-4e6e-991e-543bd3e1f369"
type input "PARROT,UBER_EATS,RAPPI,DIDI_FOOD,ONLINE"
type input "89f3b9e1-b75d-48d5-9178-e8186b311f17,9c302217-f82c-4bd8-913e-4d50607f65e6,a605d…"
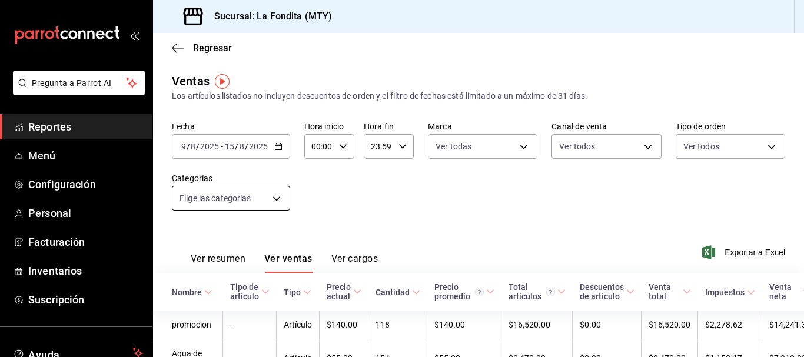
click at [275, 197] on body "Pregunta a Parrot AI Reportes Menú Configuración Personal Facturación Inventari…" at bounding box center [402, 178] width 804 height 357
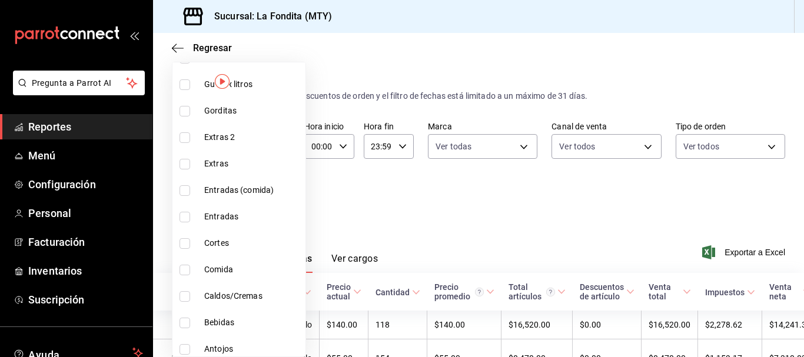
scroll to position [648, 0]
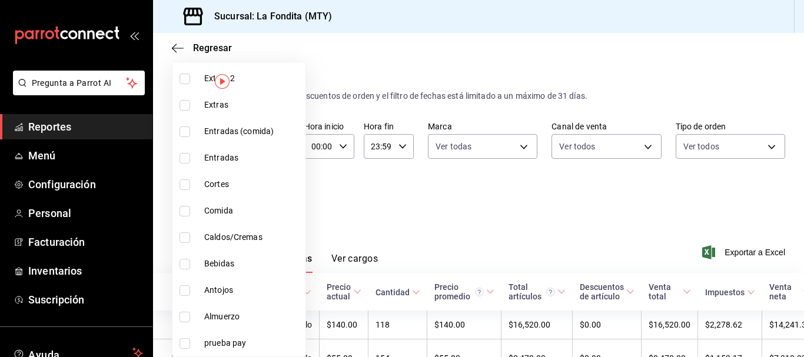
click at [189, 263] on input "checkbox" at bounding box center [185, 264] width 11 height 11
checkbox input "true"
type input "c9a6179d-69c5-40c4-b62c-5b5c0752b410"
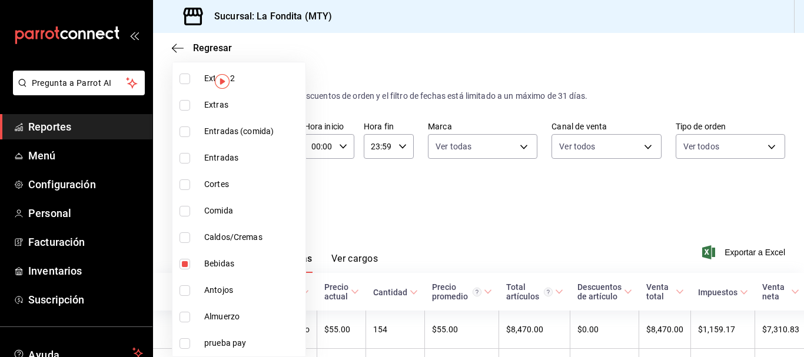
click at [570, 247] on div at bounding box center [402, 178] width 804 height 357
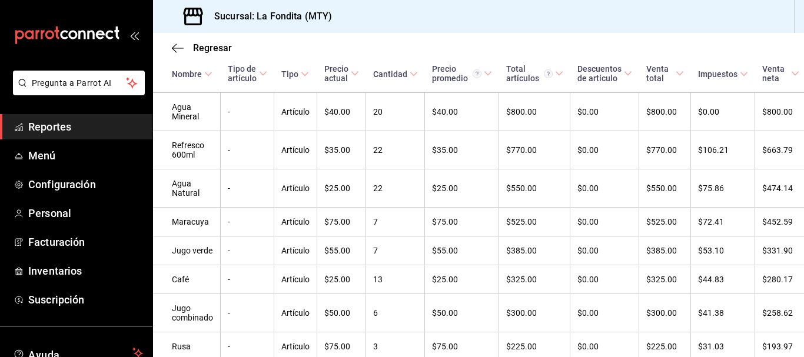
scroll to position [530, 0]
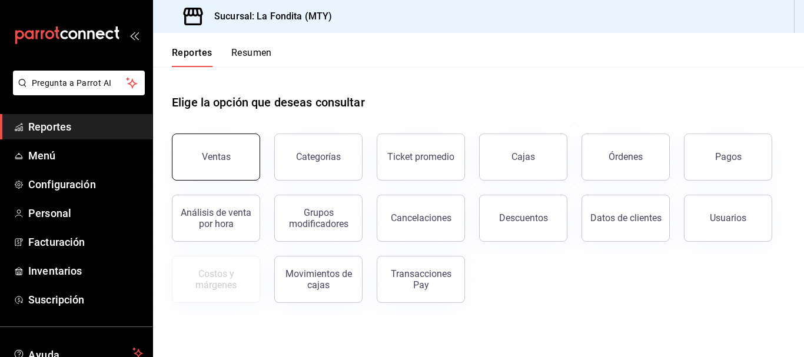
click at [234, 168] on button "Ventas" at bounding box center [216, 157] width 88 height 47
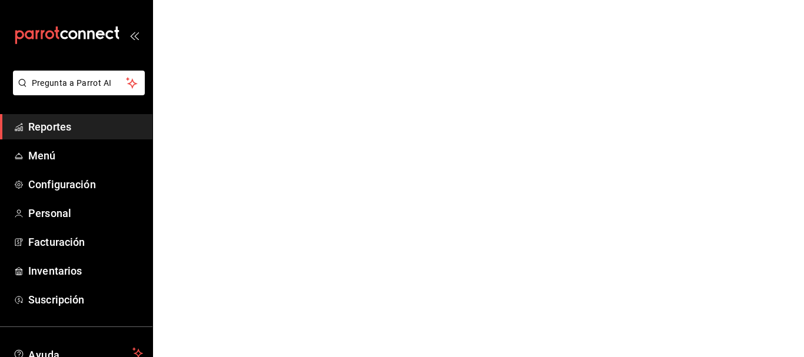
click at [234, 0] on html "Pregunta a Parrot AI Reportes Menú Configuración Personal Facturación Inventari…" at bounding box center [402, 0] width 804 height 0
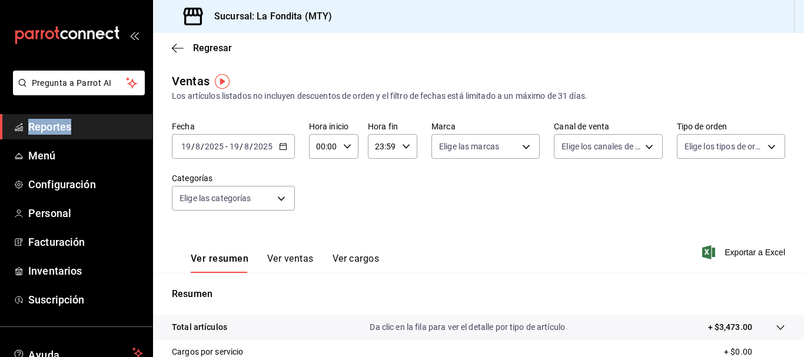
click at [284, 145] on icon "button" at bounding box center [283, 146] width 8 height 8
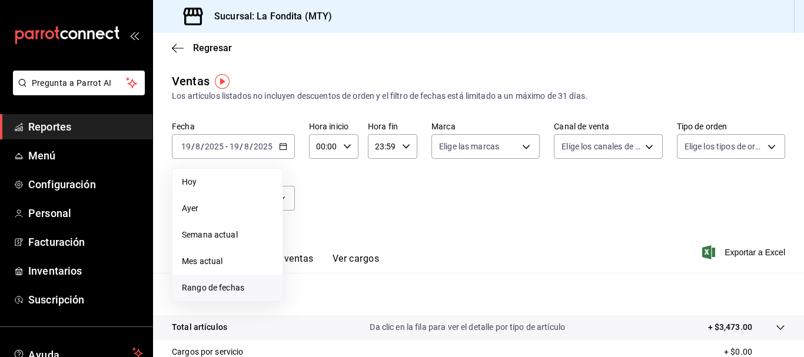
click at [242, 288] on span "Rango de fechas" at bounding box center [227, 288] width 91 height 12
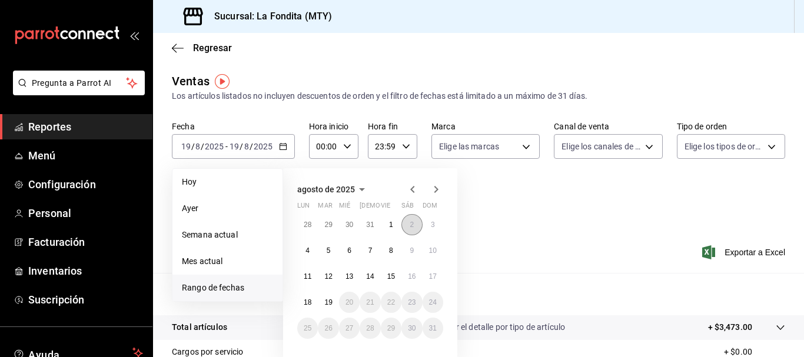
click at [412, 217] on button "2" at bounding box center [412, 224] width 21 height 21
click at [393, 250] on abbr "8" at bounding box center [391, 251] width 4 height 8
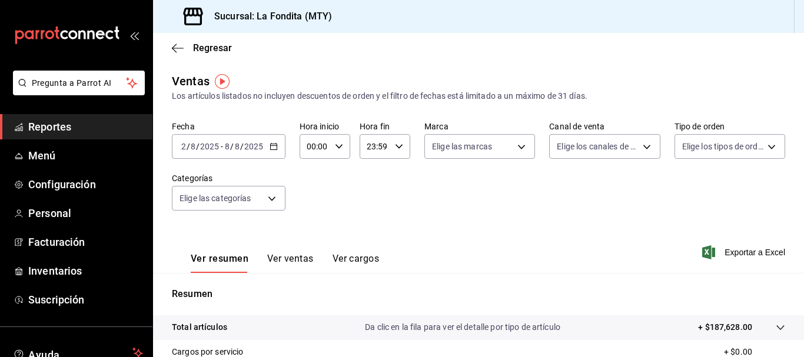
click at [275, 143] on icon "button" at bounding box center [274, 146] width 8 height 8
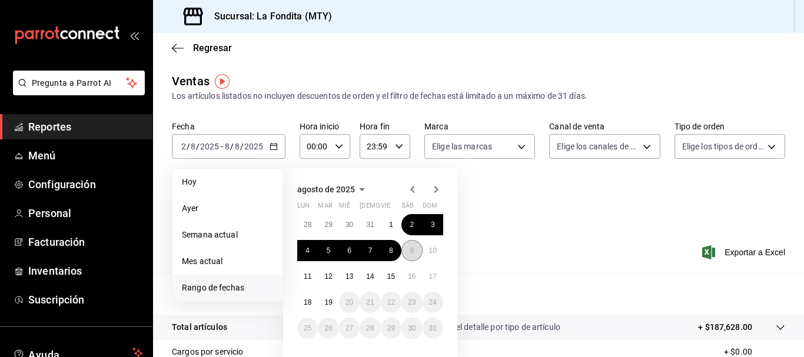
click at [412, 256] on button "9" at bounding box center [412, 250] width 21 height 21
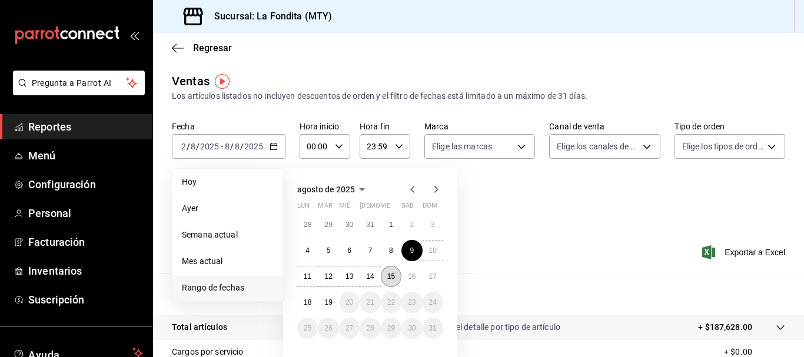
click at [397, 275] on button "15" at bounding box center [391, 276] width 21 height 21
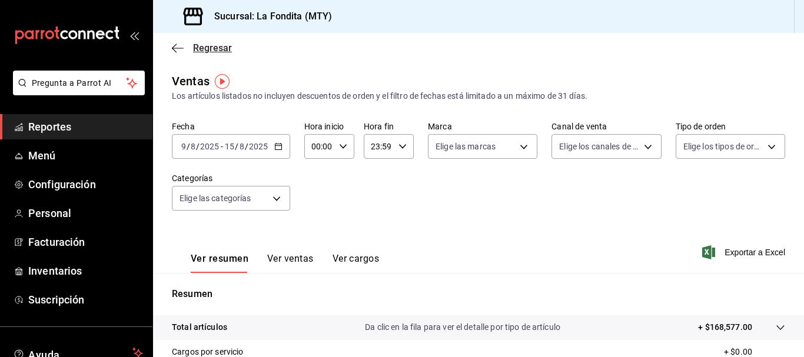
click at [200, 42] on div "Regresar" at bounding box center [478, 48] width 651 height 30
click at [203, 45] on span "Regresar" at bounding box center [212, 47] width 39 height 11
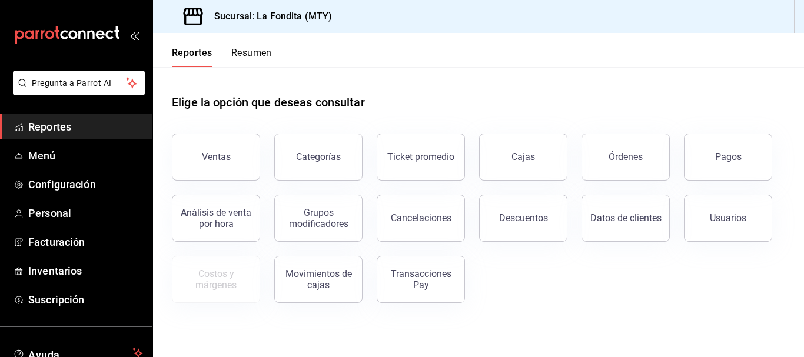
click at [203, 45] on div "Reportes Resumen" at bounding box center [212, 50] width 119 height 34
click at [708, 204] on button "Usuarios" at bounding box center [728, 218] width 88 height 47
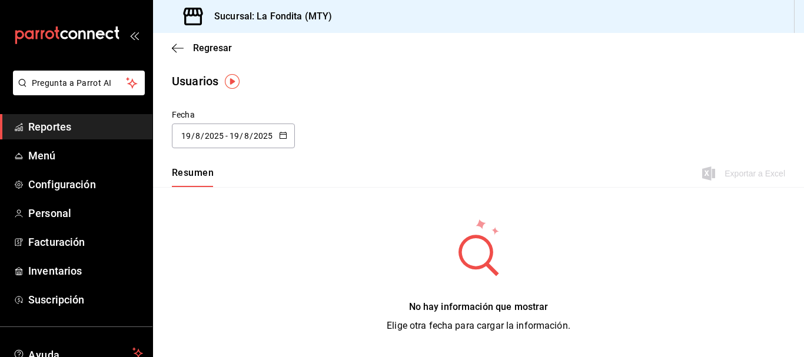
click at [280, 133] on icon "button" at bounding box center [283, 135] width 8 height 8
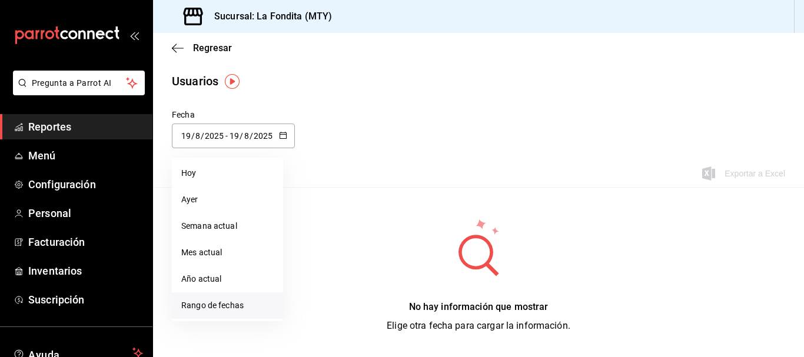
click at [228, 301] on li "Rango de fechas" at bounding box center [227, 306] width 111 height 26
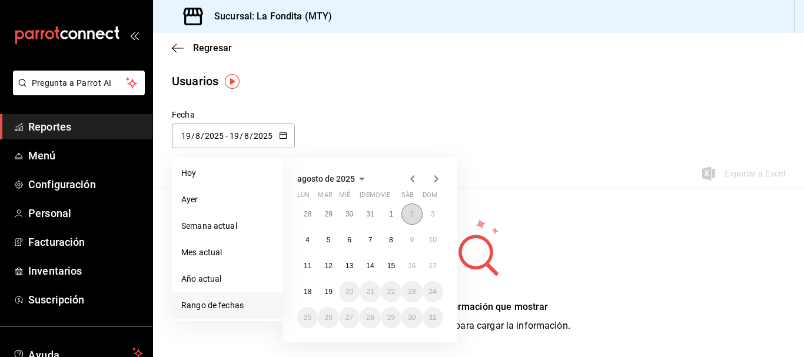
click at [410, 214] on abbr "2" at bounding box center [412, 214] width 4 height 8
click at [397, 237] on button "8" at bounding box center [391, 240] width 21 height 21
type input "[DATE]"
type input "2"
type input "[DATE]"
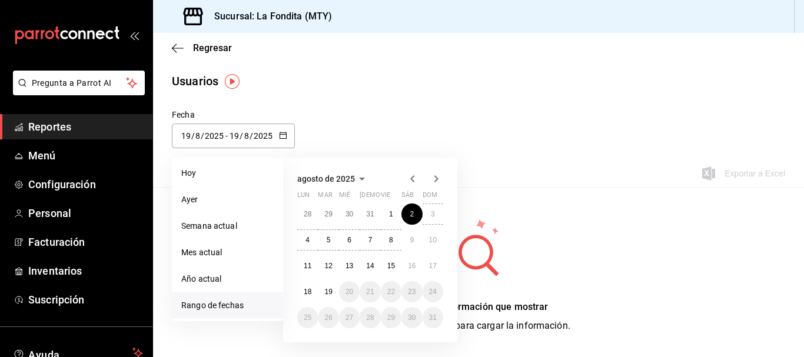
type input "8"
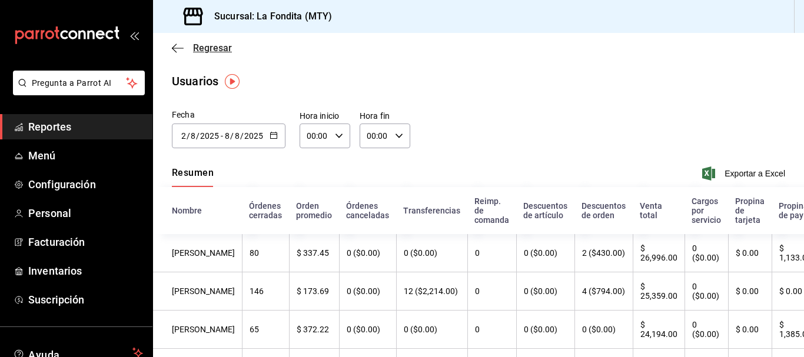
click at [213, 48] on span "Regresar" at bounding box center [212, 47] width 39 height 11
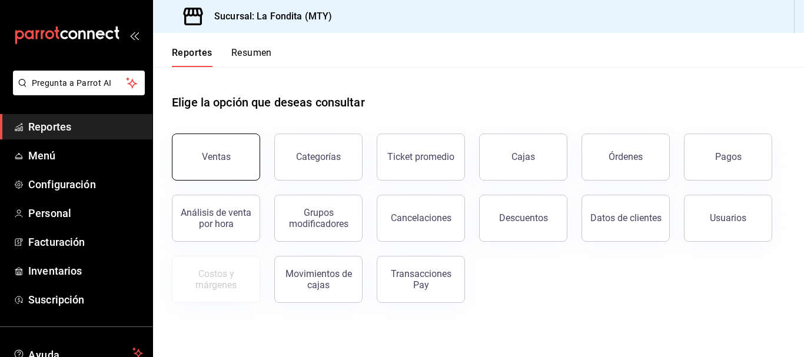
click at [241, 150] on button "Ventas" at bounding box center [216, 157] width 88 height 47
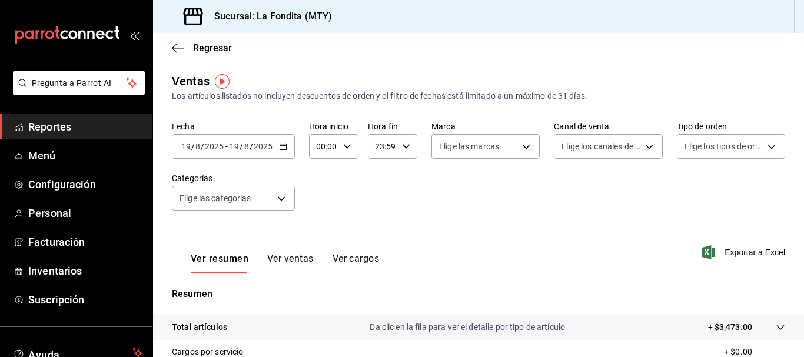
click at [282, 151] on div "[DATE] [DATE] - [DATE] [DATE]" at bounding box center [233, 146] width 123 height 25
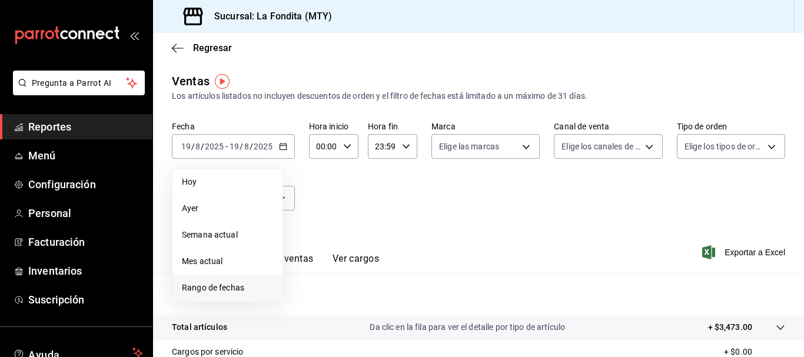
click at [209, 286] on span "Rango de fechas" at bounding box center [227, 288] width 91 height 12
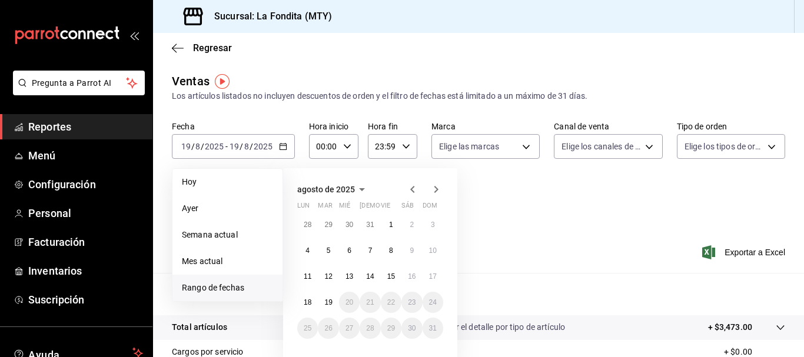
click at [362, 190] on icon "button" at bounding box center [362, 189] width 6 height 3
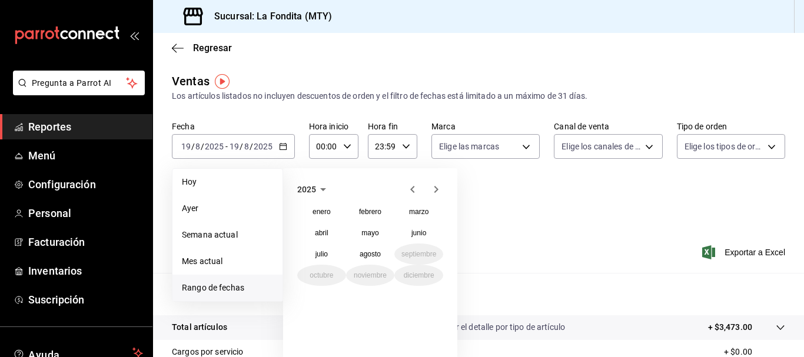
click at [322, 186] on icon "button" at bounding box center [323, 190] width 14 height 14
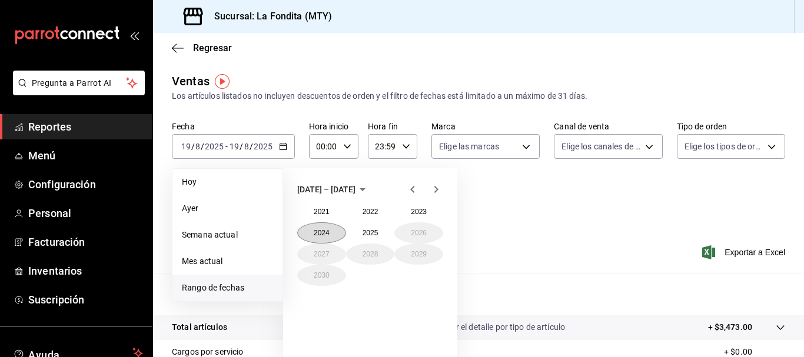
click at [333, 233] on button "2024" at bounding box center [321, 233] width 49 height 21
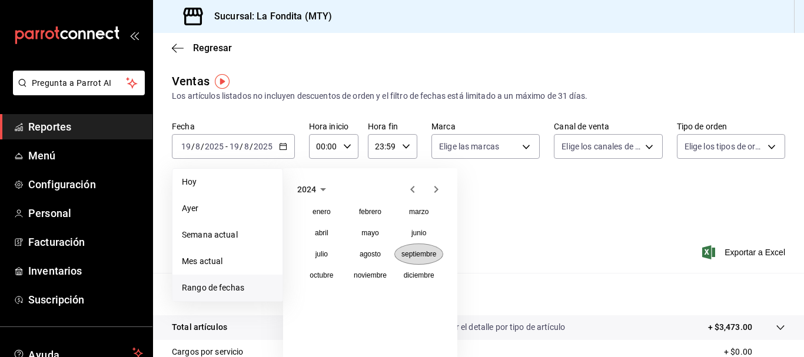
click at [410, 256] on abbr "septiembre" at bounding box center [419, 254] width 35 height 8
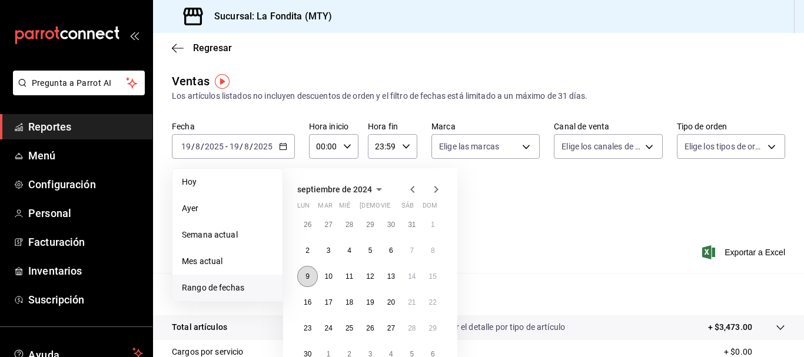
click at [304, 271] on button "9" at bounding box center [307, 276] width 21 height 21
click at [416, 275] on abbr "14" at bounding box center [412, 277] width 8 height 8
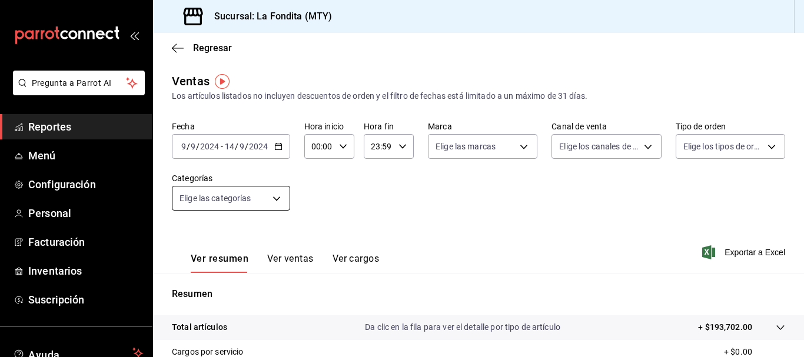
click at [278, 197] on body "Pregunta a Parrot AI Reportes Menú Configuración Personal Facturación Inventari…" at bounding box center [402, 178] width 804 height 357
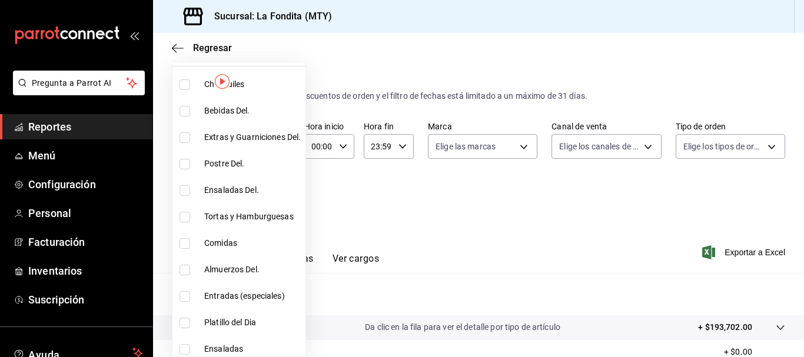
scroll to position [118, 0]
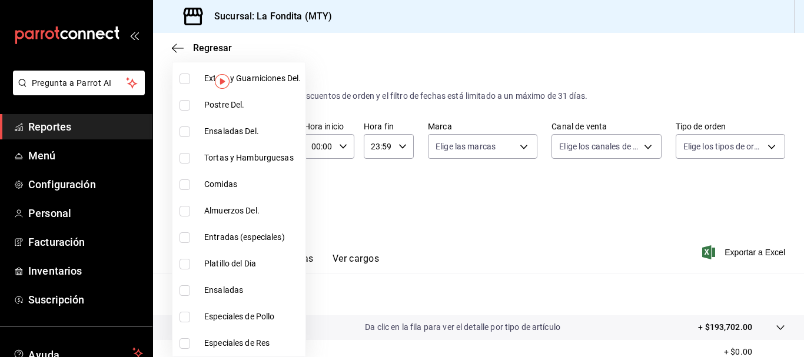
click at [228, 266] on span "Platillo del Dia" at bounding box center [252, 264] width 97 height 12
type input "36471576-95d3-4c7b-908c-4d5ce44685f7"
checkbox input "true"
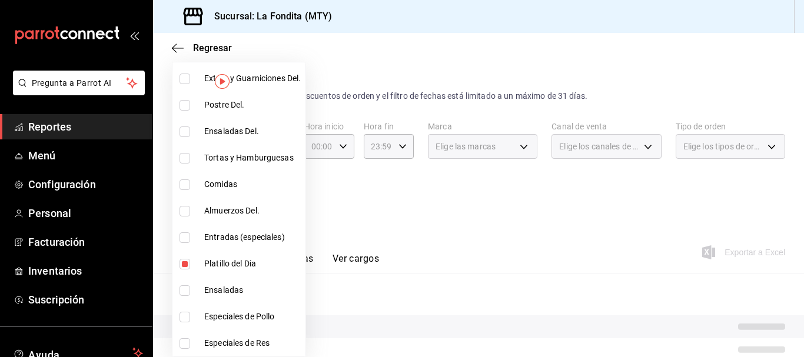
click at [450, 211] on div at bounding box center [402, 178] width 804 height 357
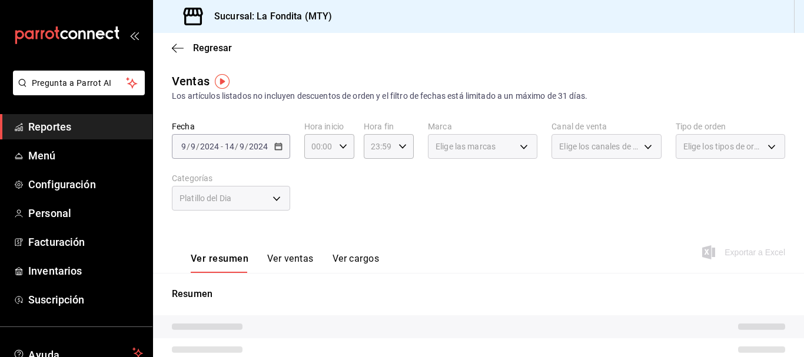
click at [643, 147] on div "Elige los canales de venta" at bounding box center [607, 146] width 110 height 25
click at [640, 147] on div "Elige los canales de venta" at bounding box center [607, 146] width 110 height 25
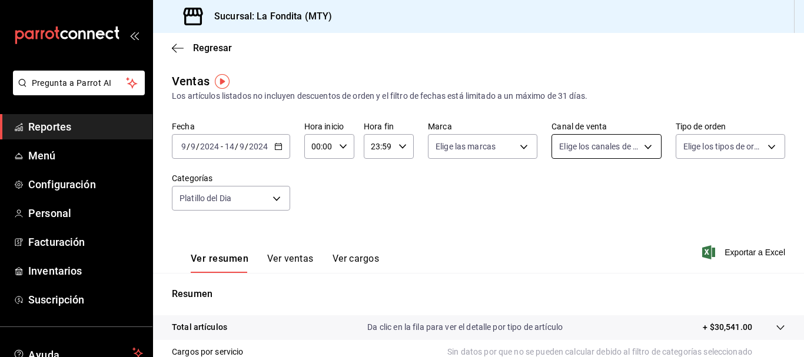
click at [640, 147] on body "Pregunta a Parrot AI Reportes Menú Configuración Personal Facturación Inventari…" at bounding box center [402, 178] width 804 height 357
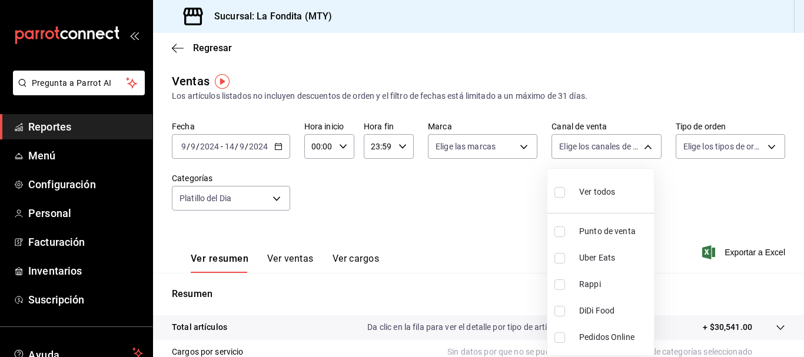
click at [562, 190] on input "checkbox" at bounding box center [560, 192] width 11 height 11
checkbox input "true"
type input "PARROT,UBER_EATS,RAPPI,DIDI_FOOD,ONLINE"
checkbox input "true"
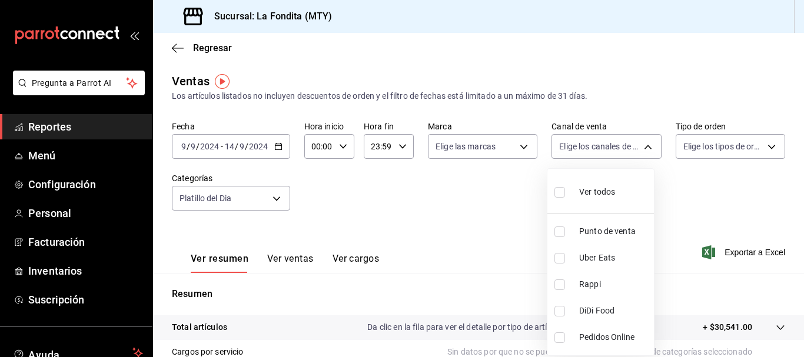
checkbox input "true"
click at [762, 144] on div at bounding box center [402, 178] width 804 height 357
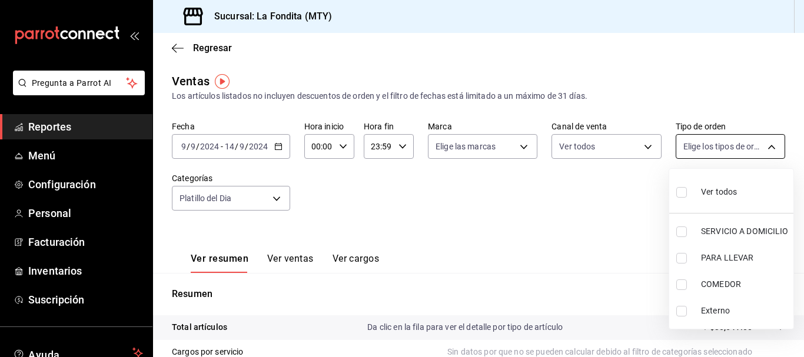
click at [764, 143] on body "Pregunta a Parrot AI Reportes Menú Configuración Personal Facturación Inventari…" at bounding box center [402, 178] width 804 height 357
click at [764, 143] on div at bounding box center [402, 178] width 804 height 357
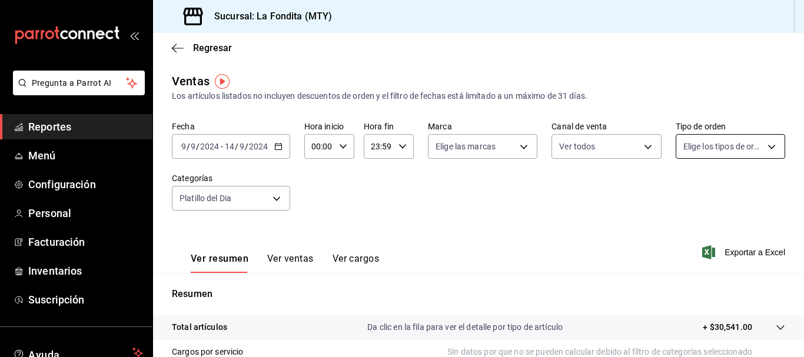
click at [760, 146] on body "Pregunta a Parrot AI Reportes Menú Configuración Personal Facturación Inventari…" at bounding box center [402, 178] width 804 height 357
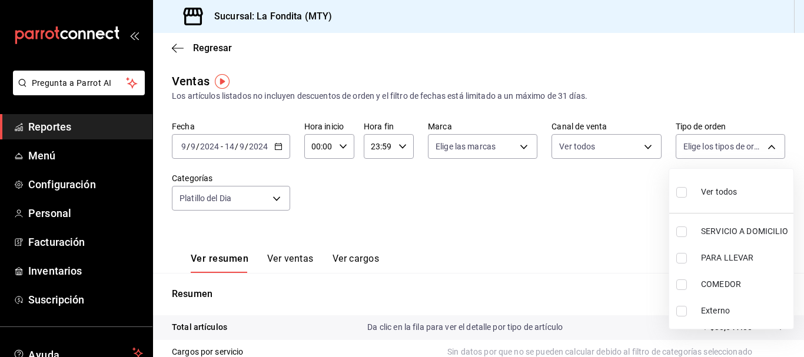
drag, startPoint x: 684, startPoint y: 195, endPoint x: 621, endPoint y: 175, distance: 66.3
click at [684, 195] on input "checkbox" at bounding box center [681, 192] width 11 height 11
checkbox input "true"
type input "89f3b9e1-b75d-48d5-9178-e8186b311f17,9c302217-f82c-4bd8-913e-4d50607f65e6,a605d…"
checkbox input "true"
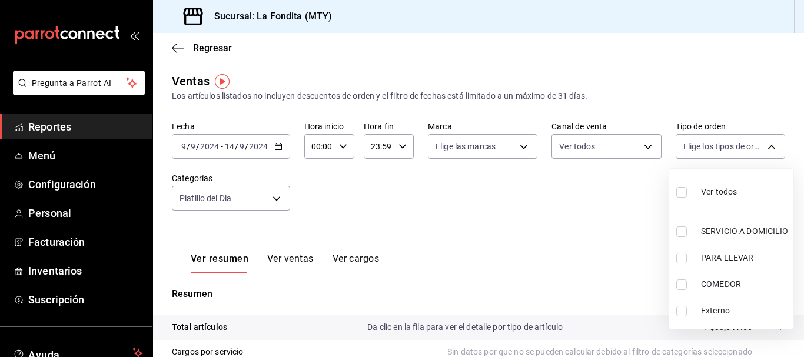
checkbox input "true"
click at [518, 142] on div at bounding box center [402, 178] width 804 height 357
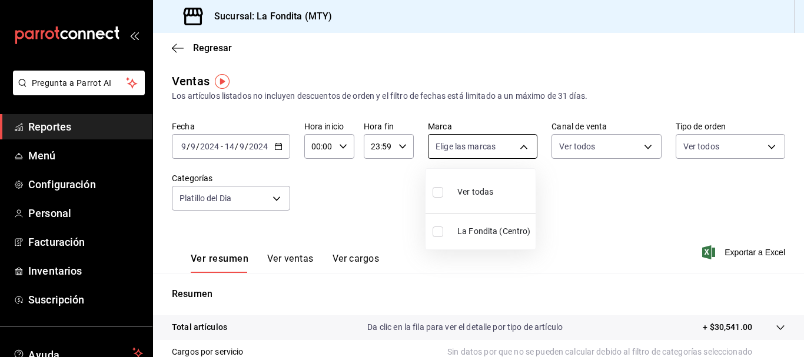
click at [517, 149] on body "Pregunta a Parrot AI Reportes Menú Configuración Personal Facturación Inventari…" at bounding box center [402, 178] width 804 height 357
click at [442, 191] on input "checkbox" at bounding box center [438, 192] width 11 height 11
checkbox input "true"
type input "b00ac0d1-88b1-4e6e-991e-543bd3e1f369"
checkbox input "true"
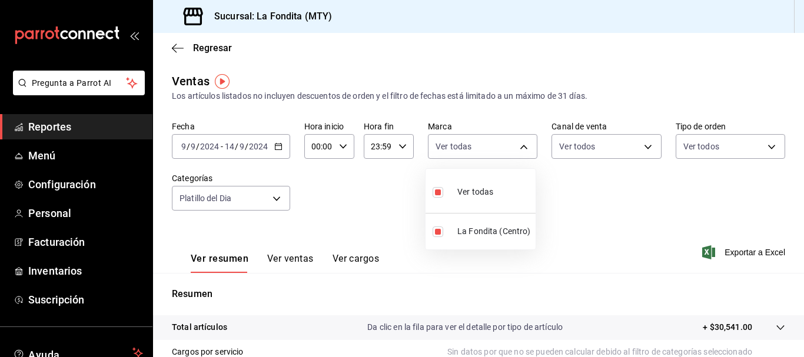
click at [412, 202] on div at bounding box center [402, 178] width 804 height 357
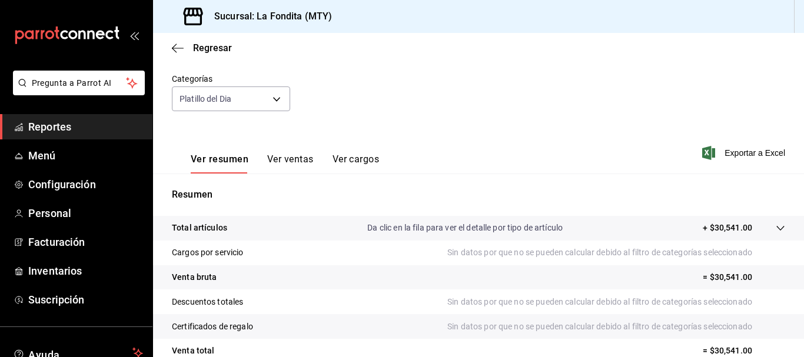
scroll to position [177, 0]
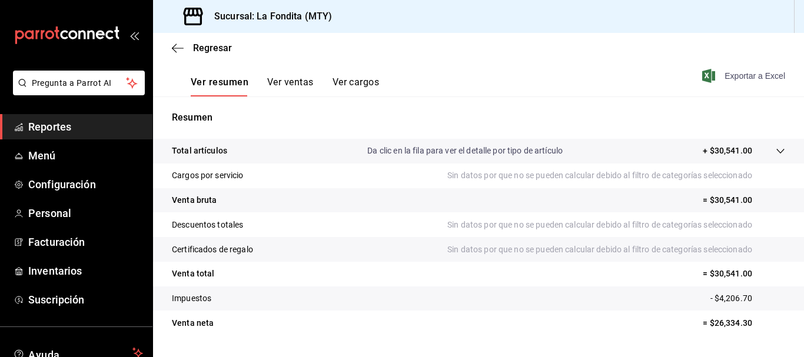
click at [718, 75] on span "Exportar a Excel" at bounding box center [745, 76] width 81 height 14
